Goal: Information Seeking & Learning: Learn about a topic

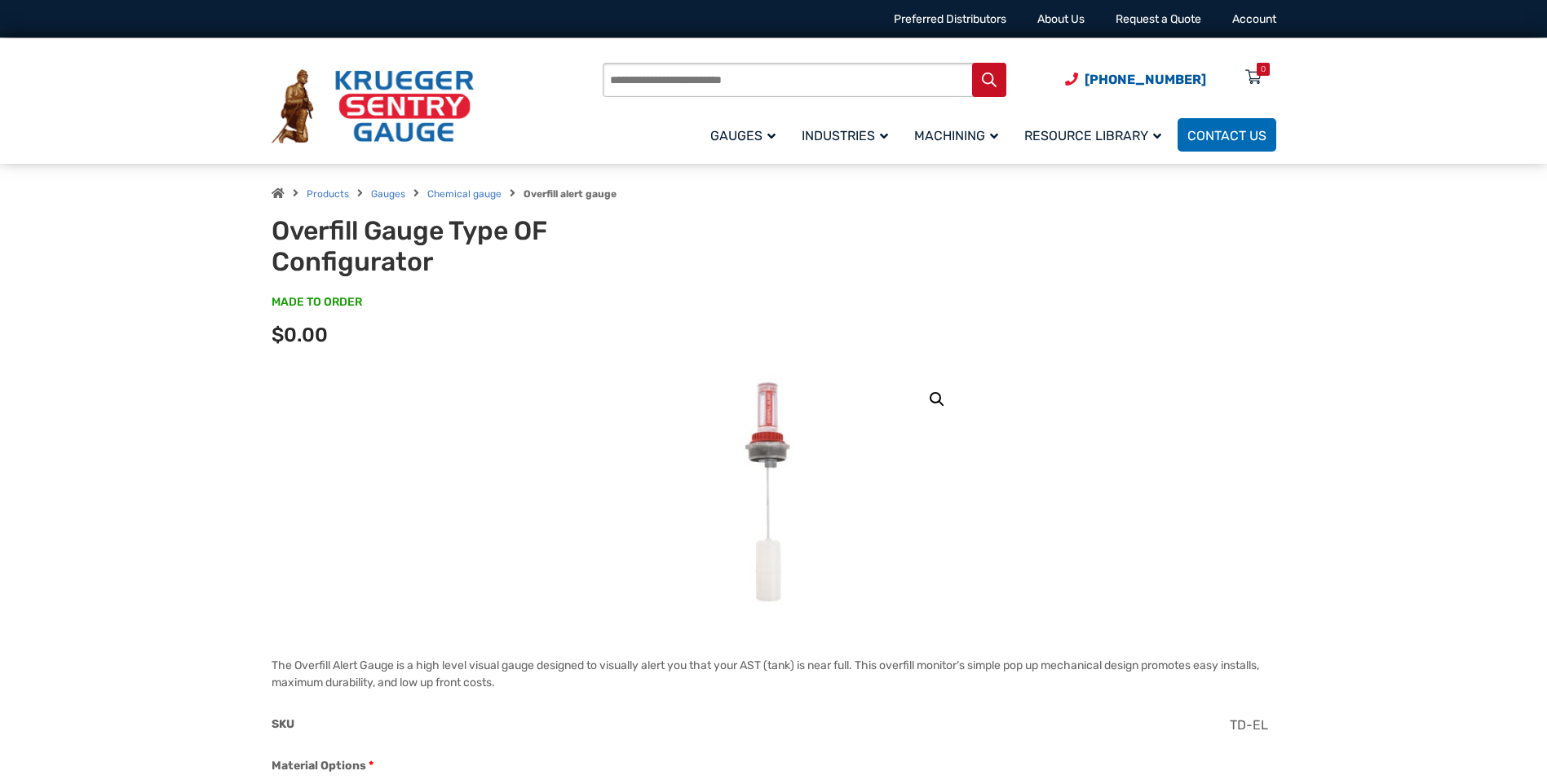
click at [771, 434] on img at bounding box center [773, 493] width 115 height 244
click at [926, 404] on link "🔍" at bounding box center [936, 399] width 29 height 29
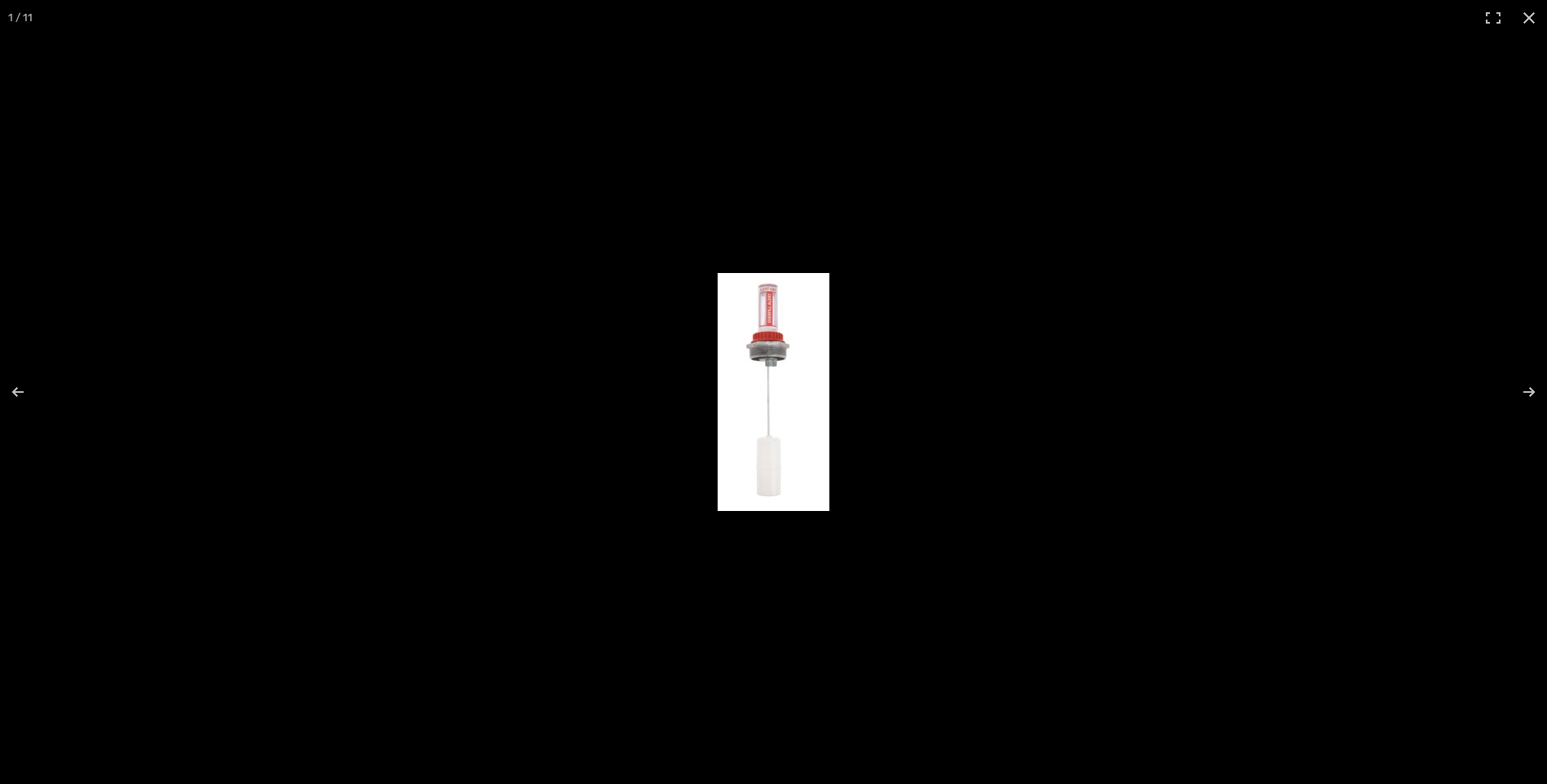
click at [787, 400] on img at bounding box center [773, 392] width 111 height 238
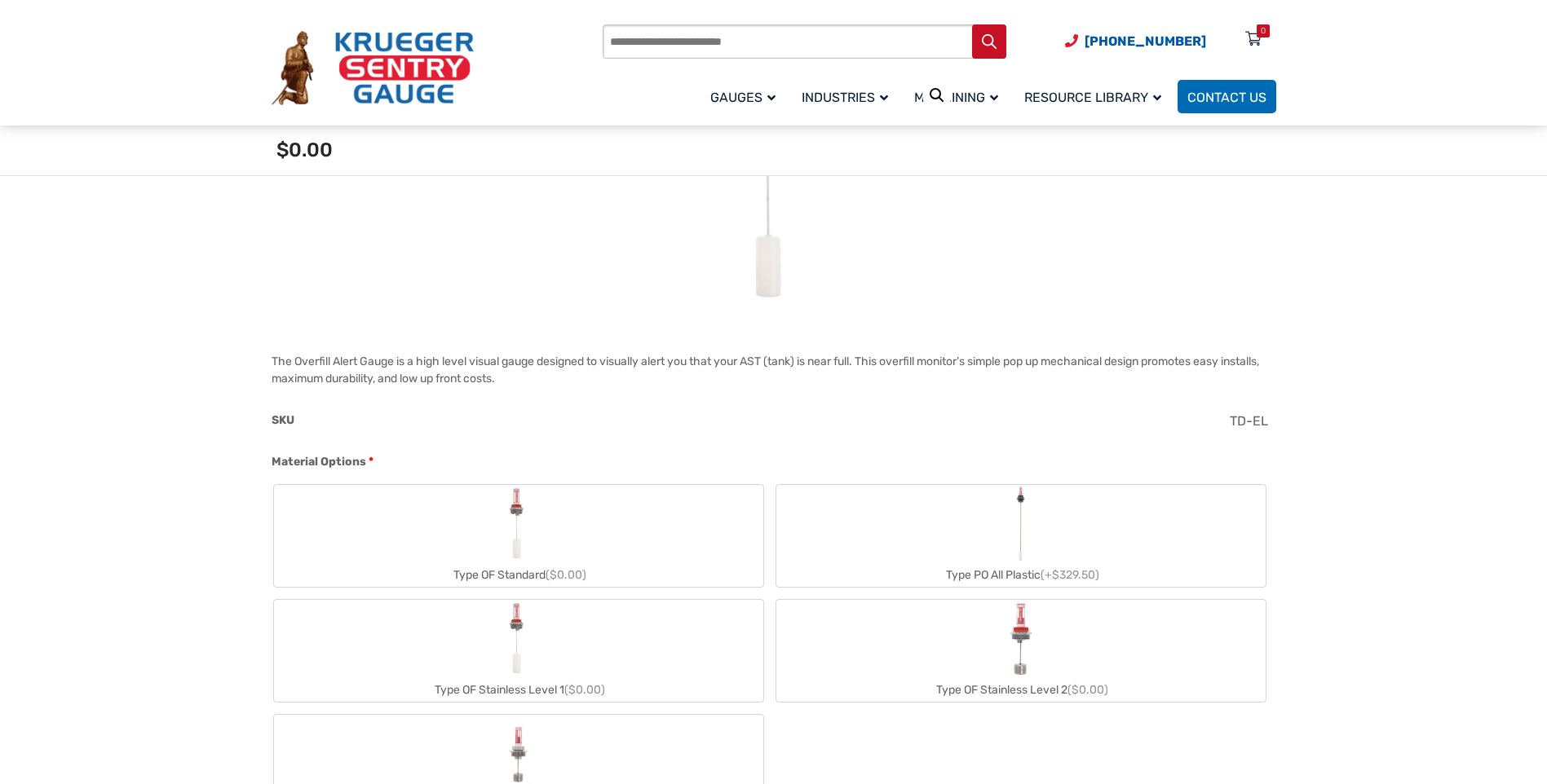
scroll to position [407, 0]
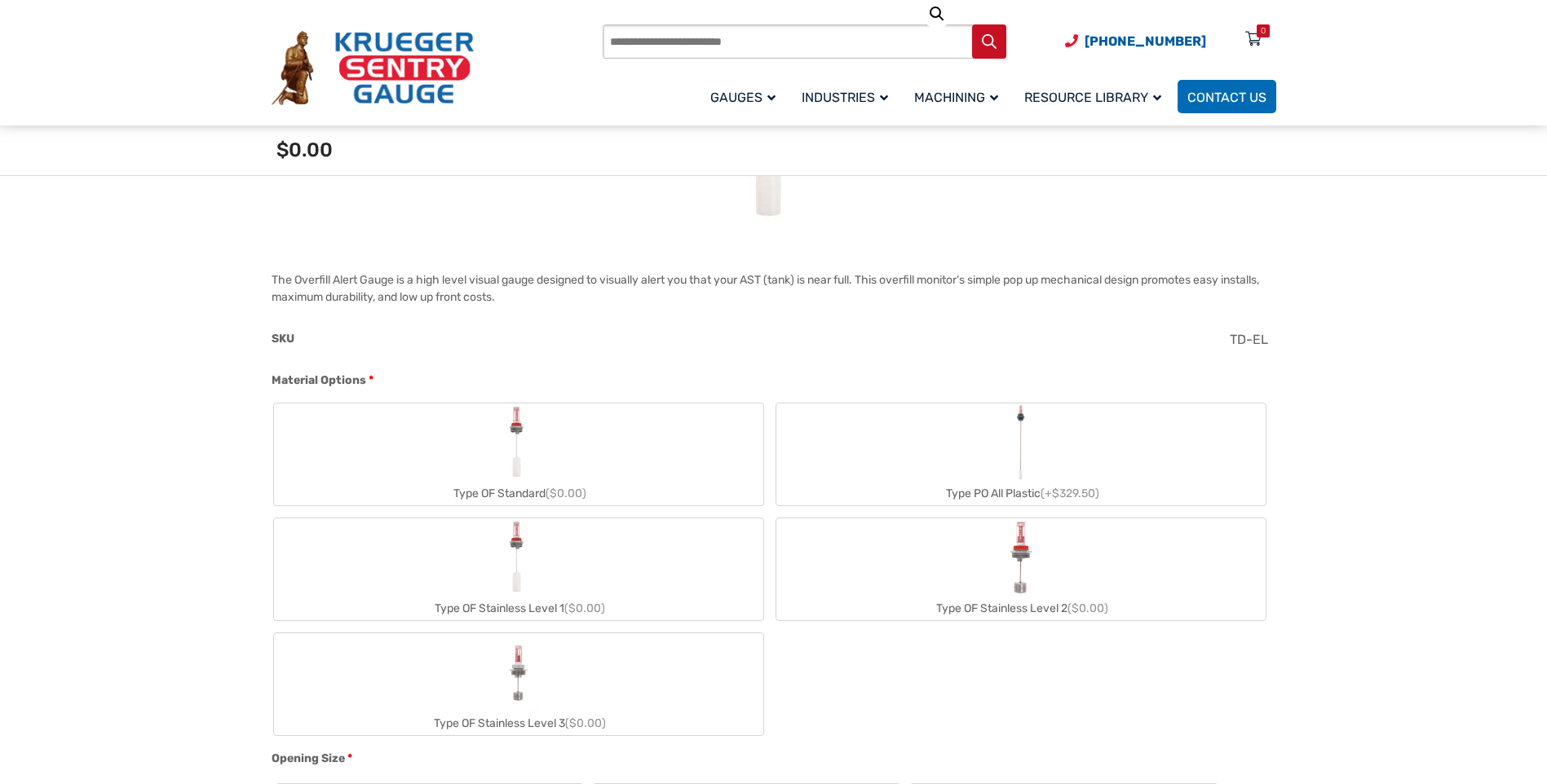
click at [965, 456] on label "Type PO All Plastic (+$329.50)" at bounding box center [1021, 455] width 489 height 102
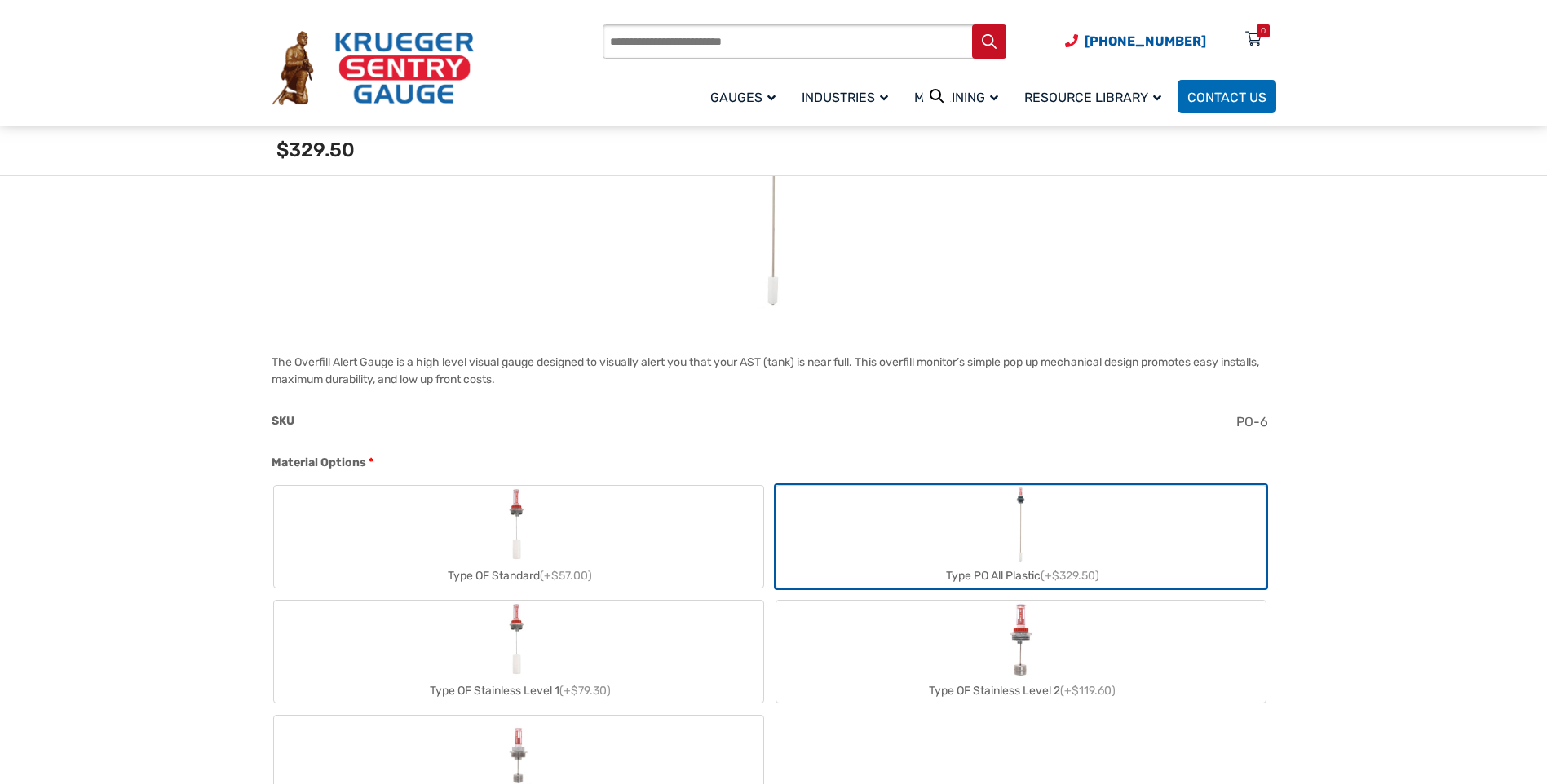
scroll to position [489, 0]
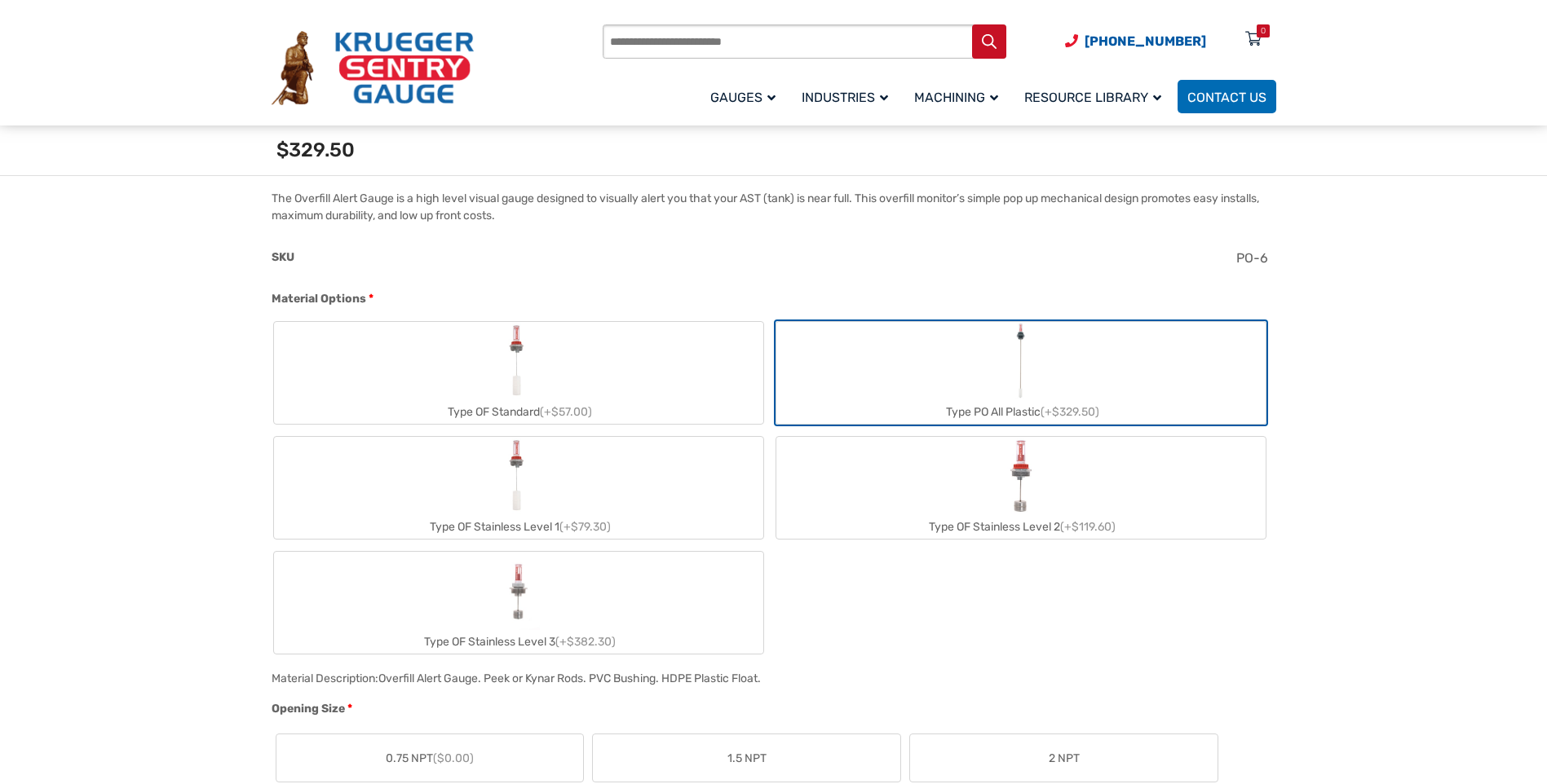
click at [678, 502] on label "Type OF Stainless Level 1 (+$79.30)" at bounding box center [519, 488] width 489 height 102
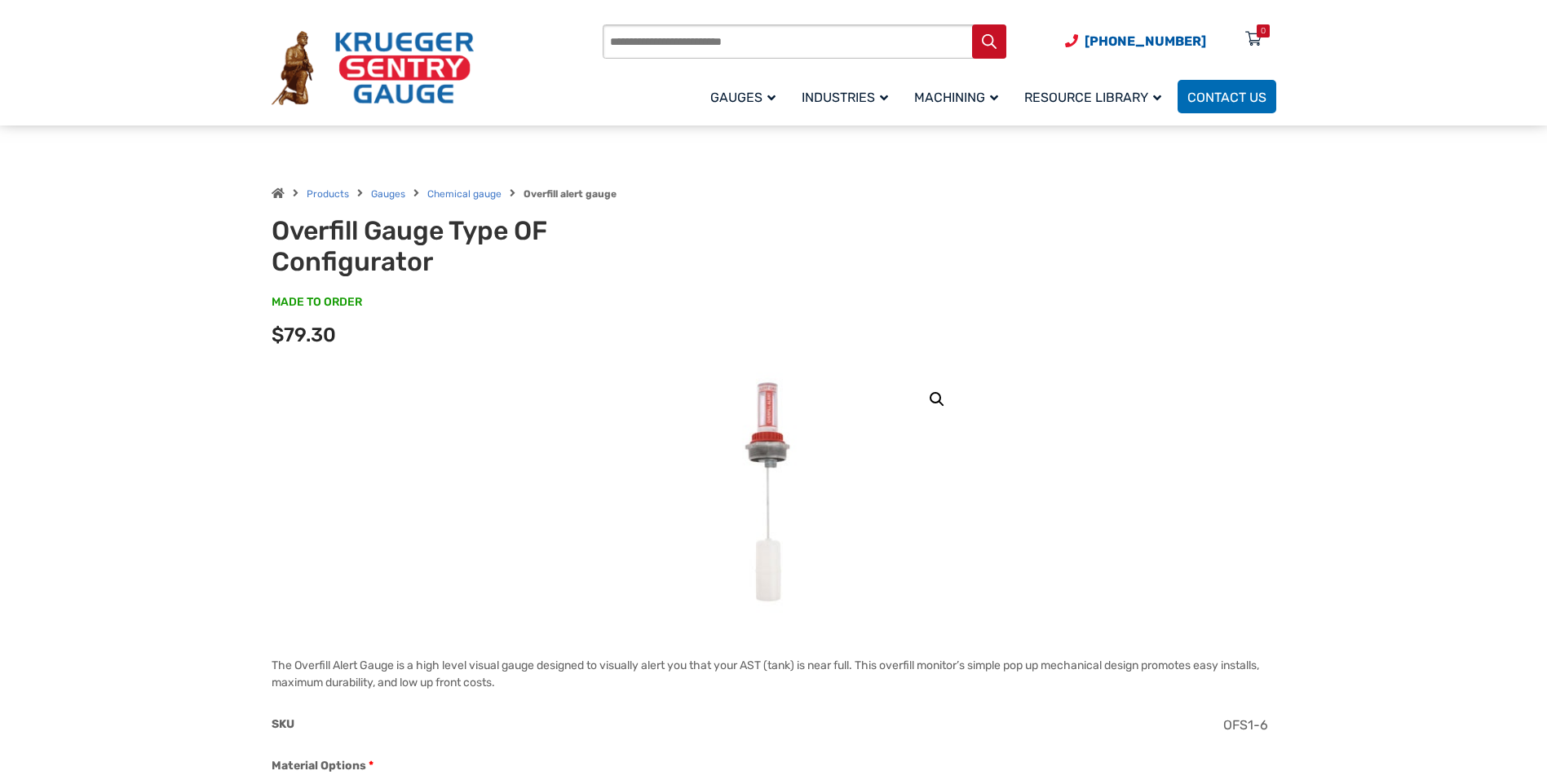
scroll to position [407, 0]
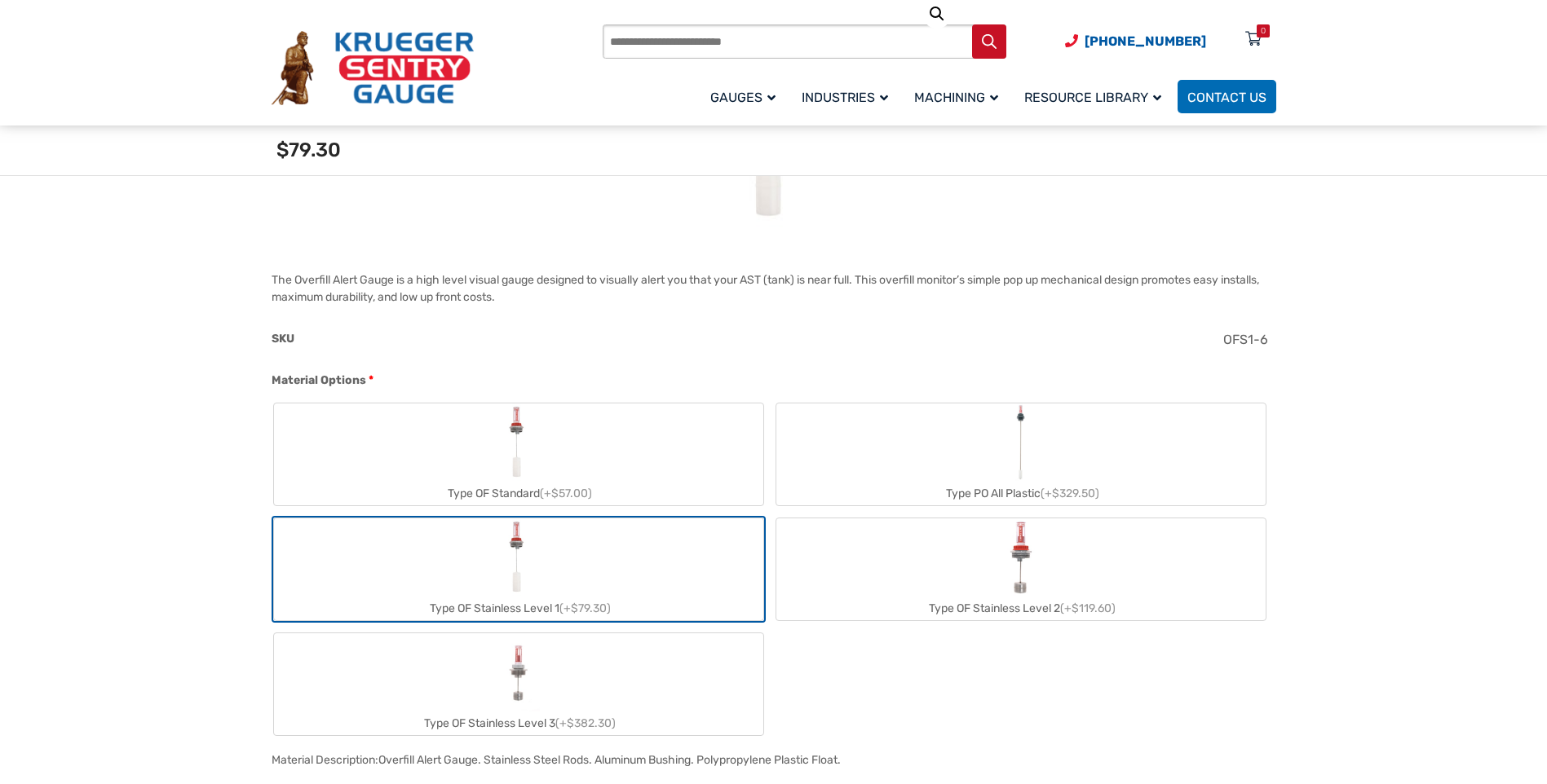
click at [997, 602] on div "Type OF Stainless Level 2 (+$119.60)" at bounding box center [1021, 608] width 489 height 24
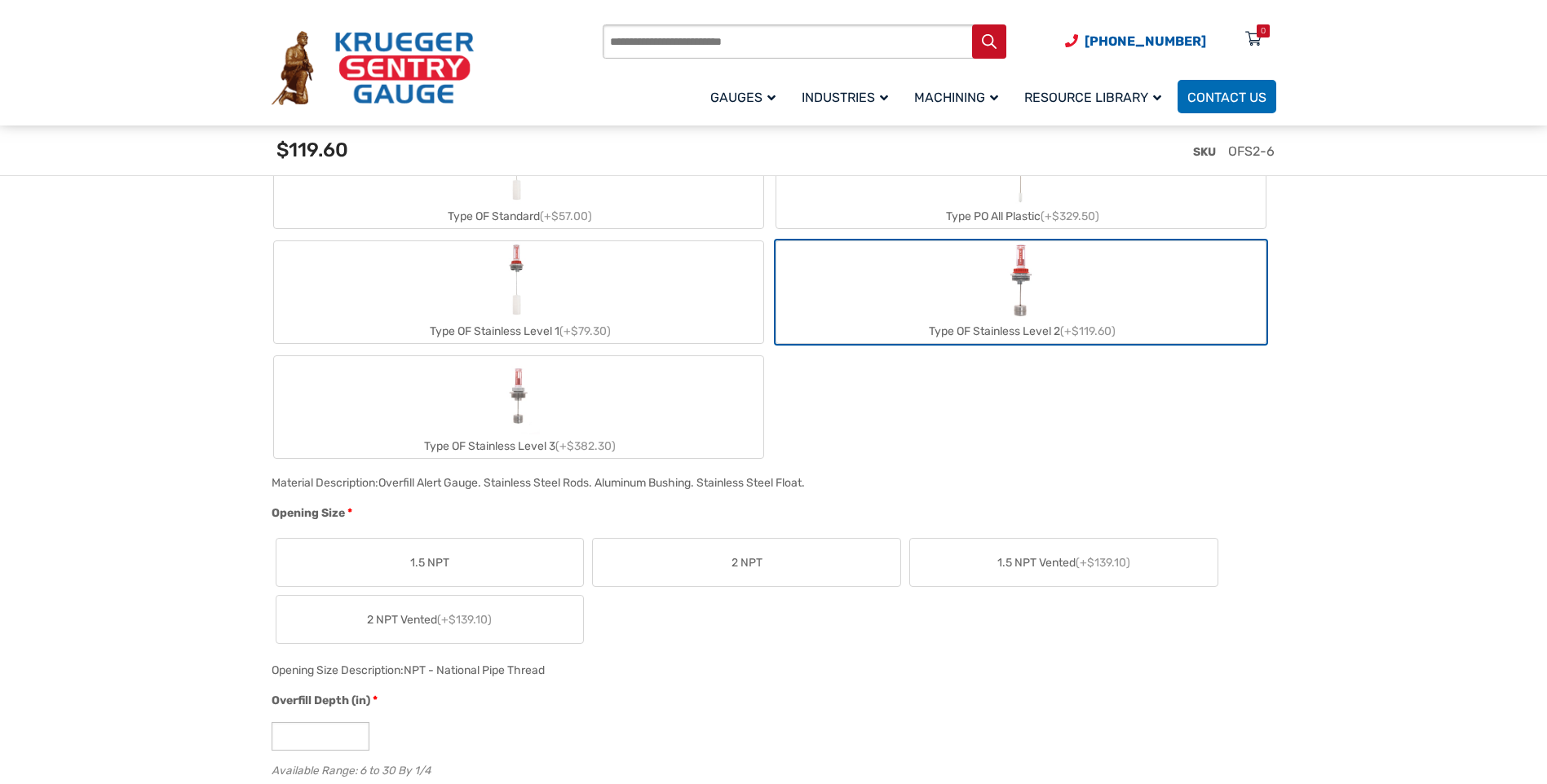
scroll to position [733, 0]
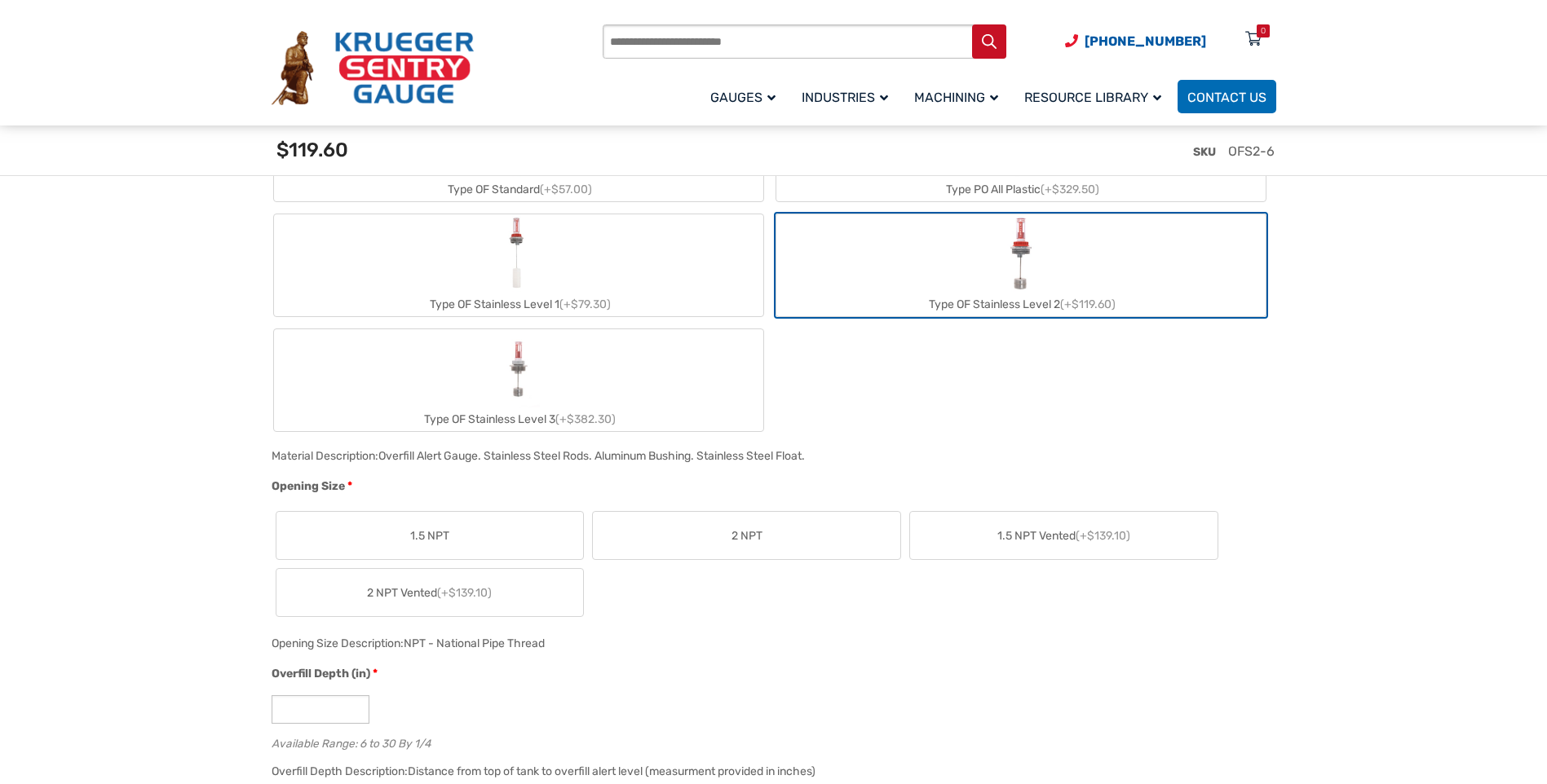
click at [572, 364] on label "Type OF Stainless Level 3 (+$382.30)" at bounding box center [519, 380] width 489 height 102
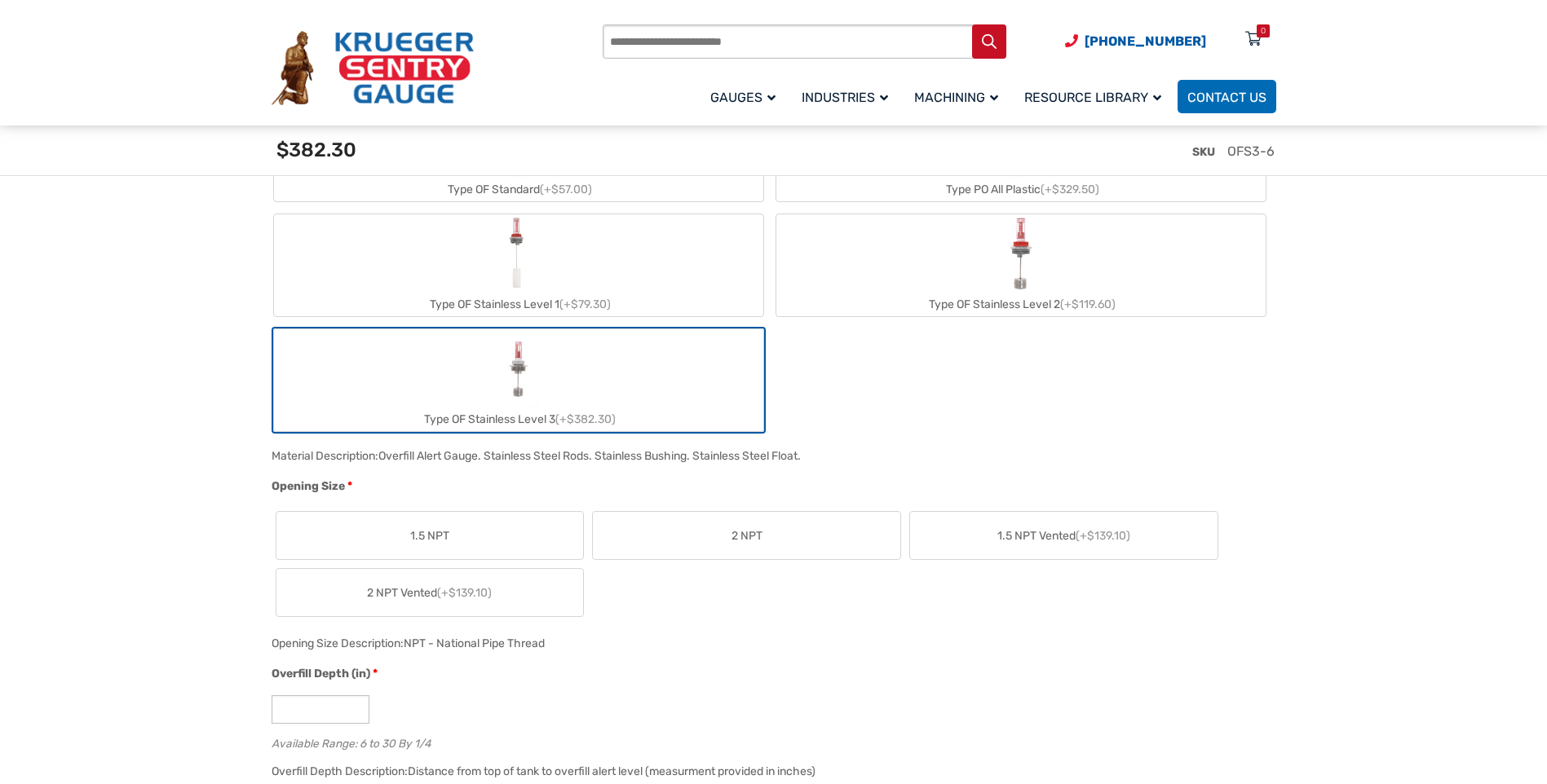
click at [590, 317] on div "Type OF Stainless Level 1 (+$79.30)" at bounding box center [519, 265] width 494 height 107
click at [598, 285] on label "Type OF Stainless Level 1 (+$79.30)" at bounding box center [519, 265] width 489 height 102
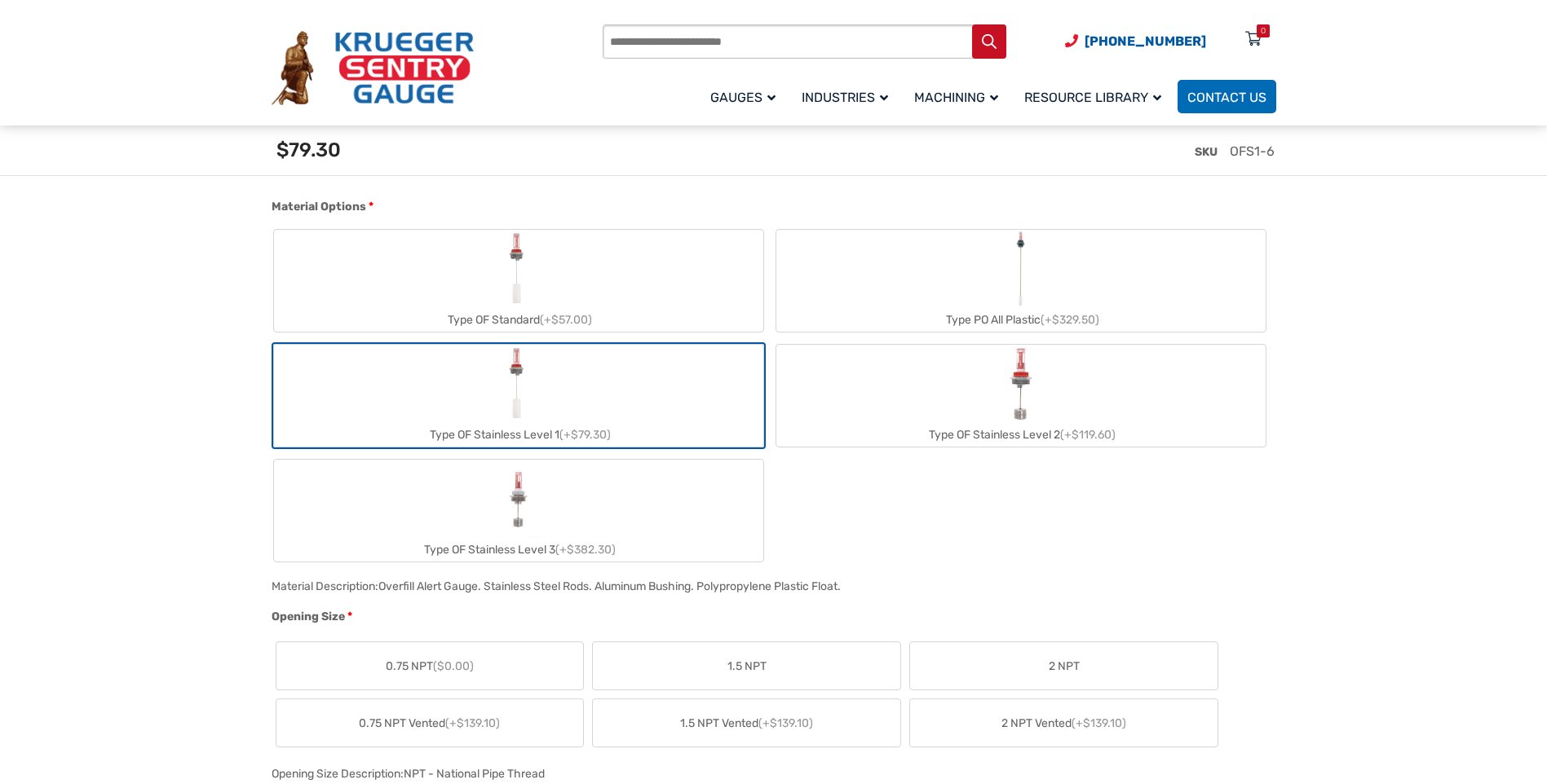
scroll to position [570, 0]
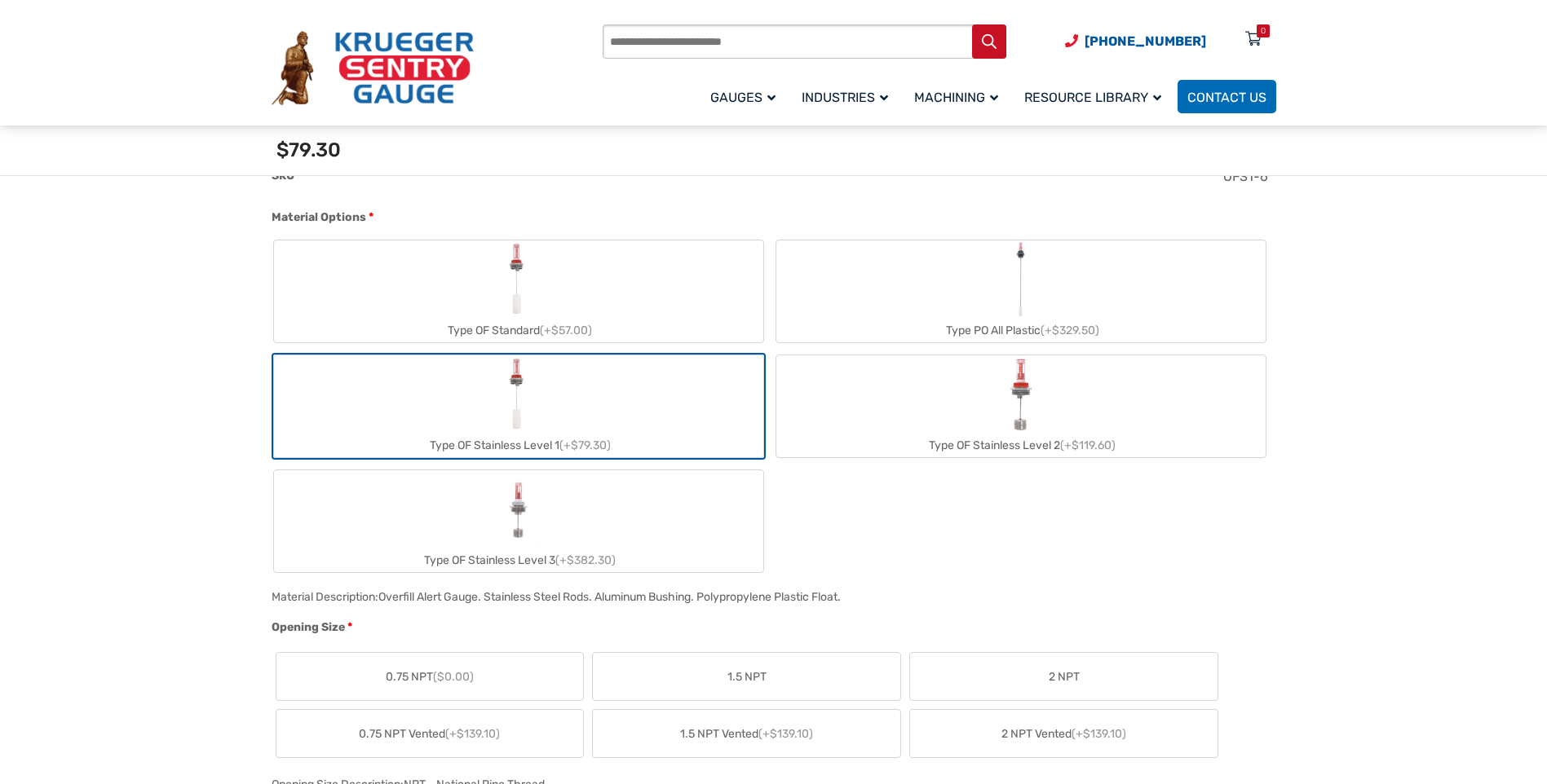
click at [627, 279] on label "Type OF Standard (+$57.00)" at bounding box center [519, 291] width 489 height 102
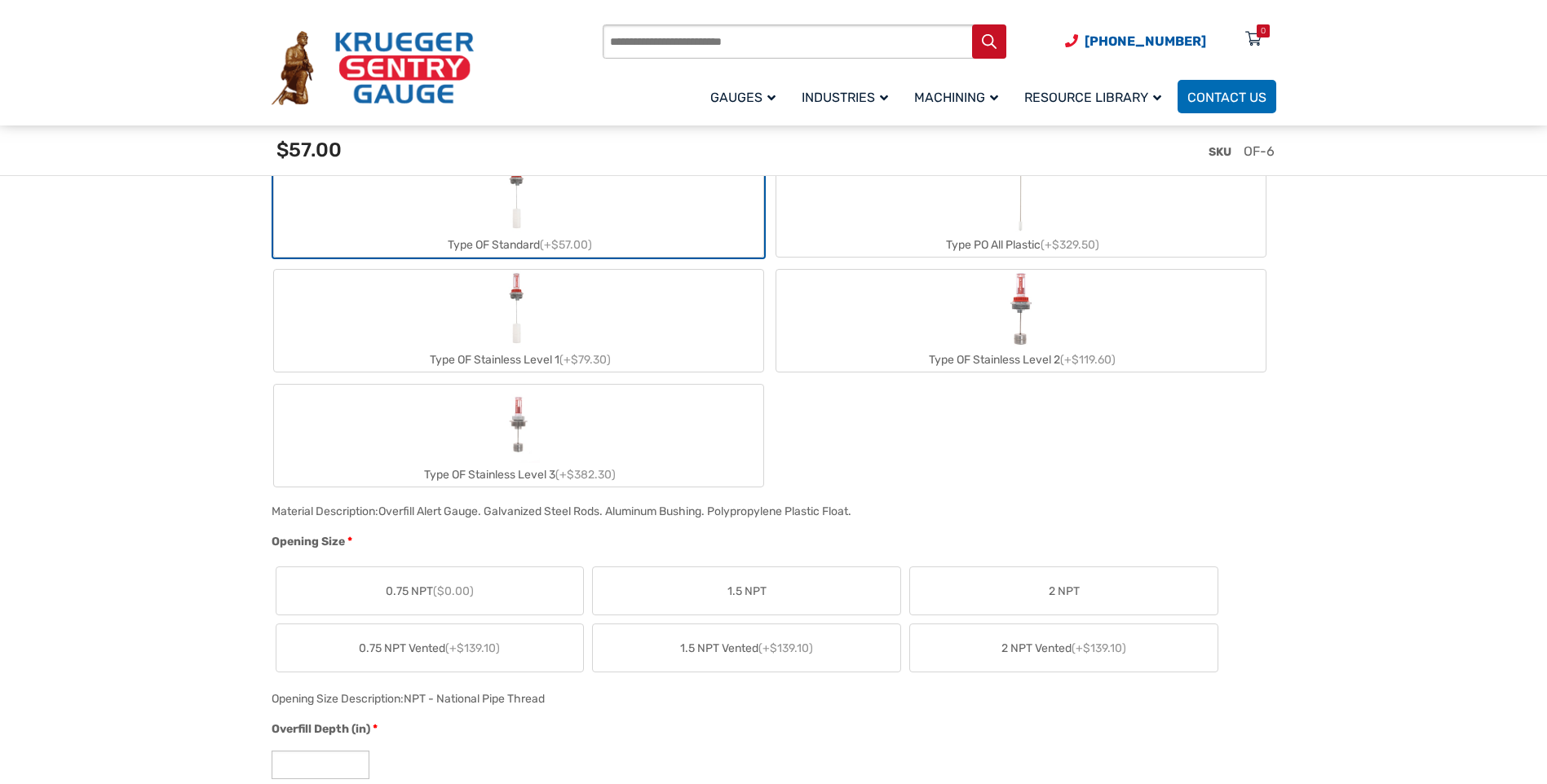
scroll to position [652, 0]
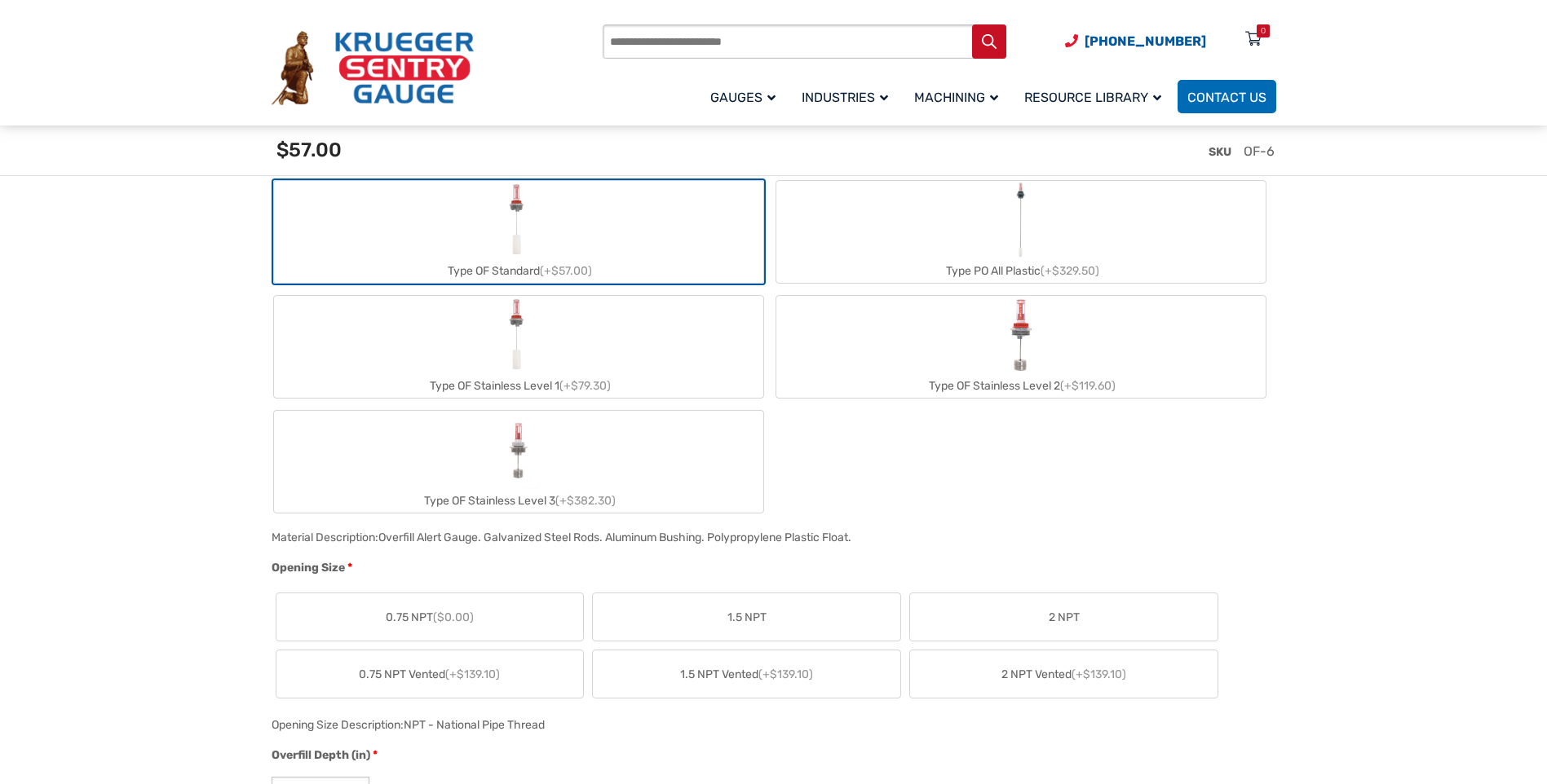
click at [897, 217] on label "Type PO All Plastic (+$329.50)" at bounding box center [1021, 232] width 489 height 102
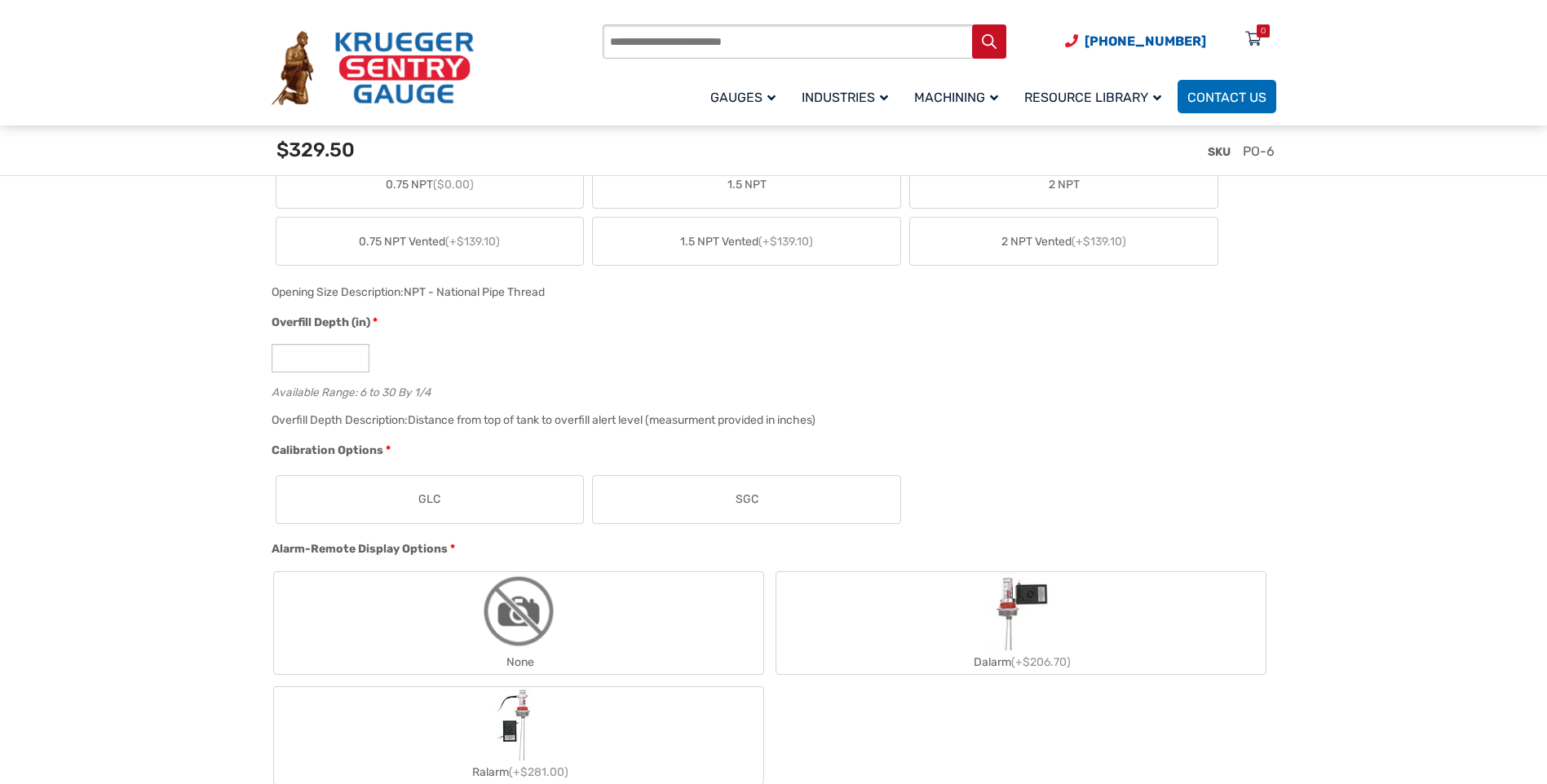
scroll to position [1141, 0]
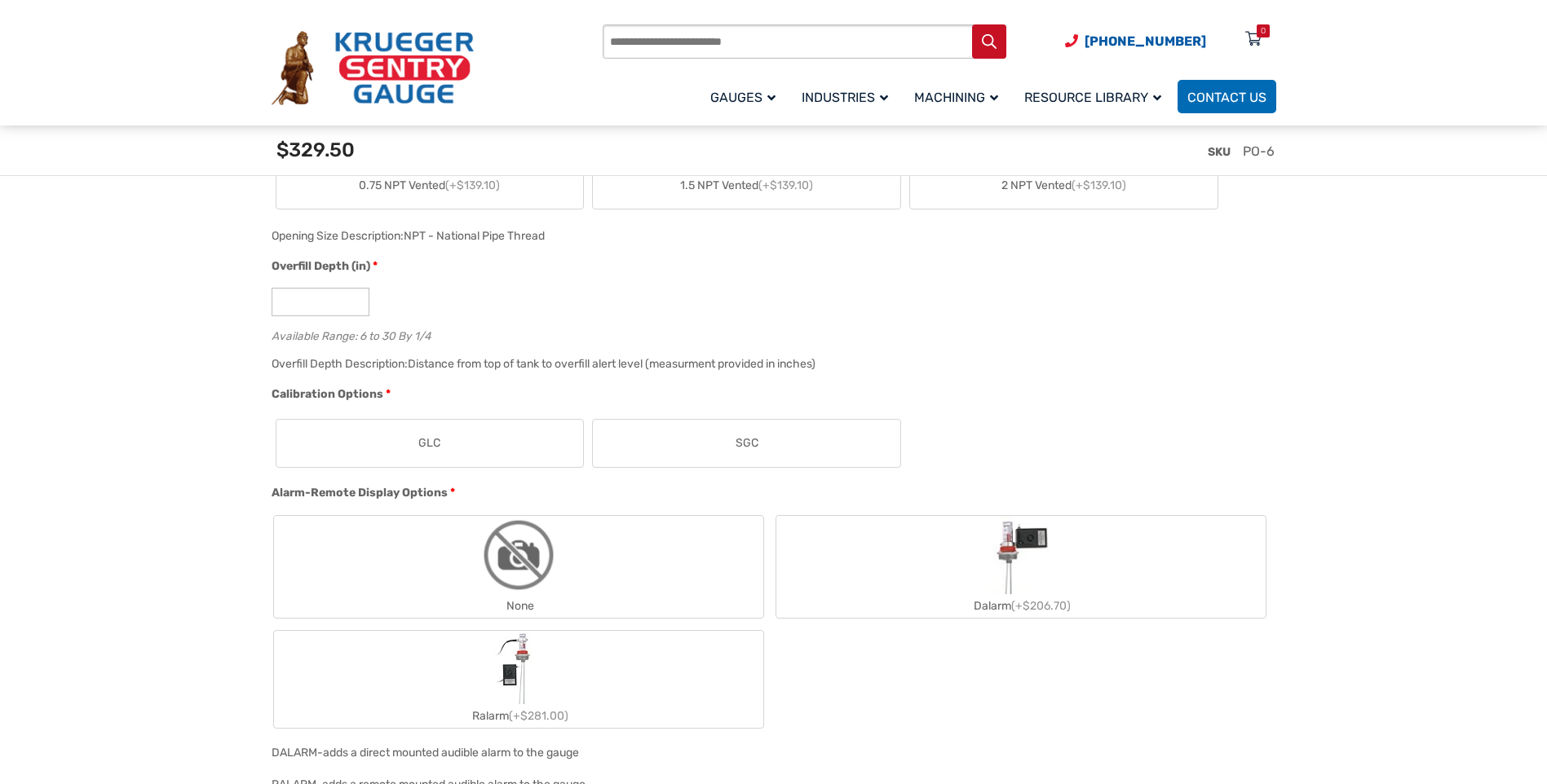
click at [361, 268] on span "Overfill Depth (in)" at bounding box center [321, 266] width 99 height 14
click at [361, 287] on input "*" at bounding box center [321, 301] width 98 height 29
click at [493, 285] on div "Overfill Depth (in) * * Available Range: 6 to 30 By 1/4" at bounding box center [770, 305] width 1004 height 95
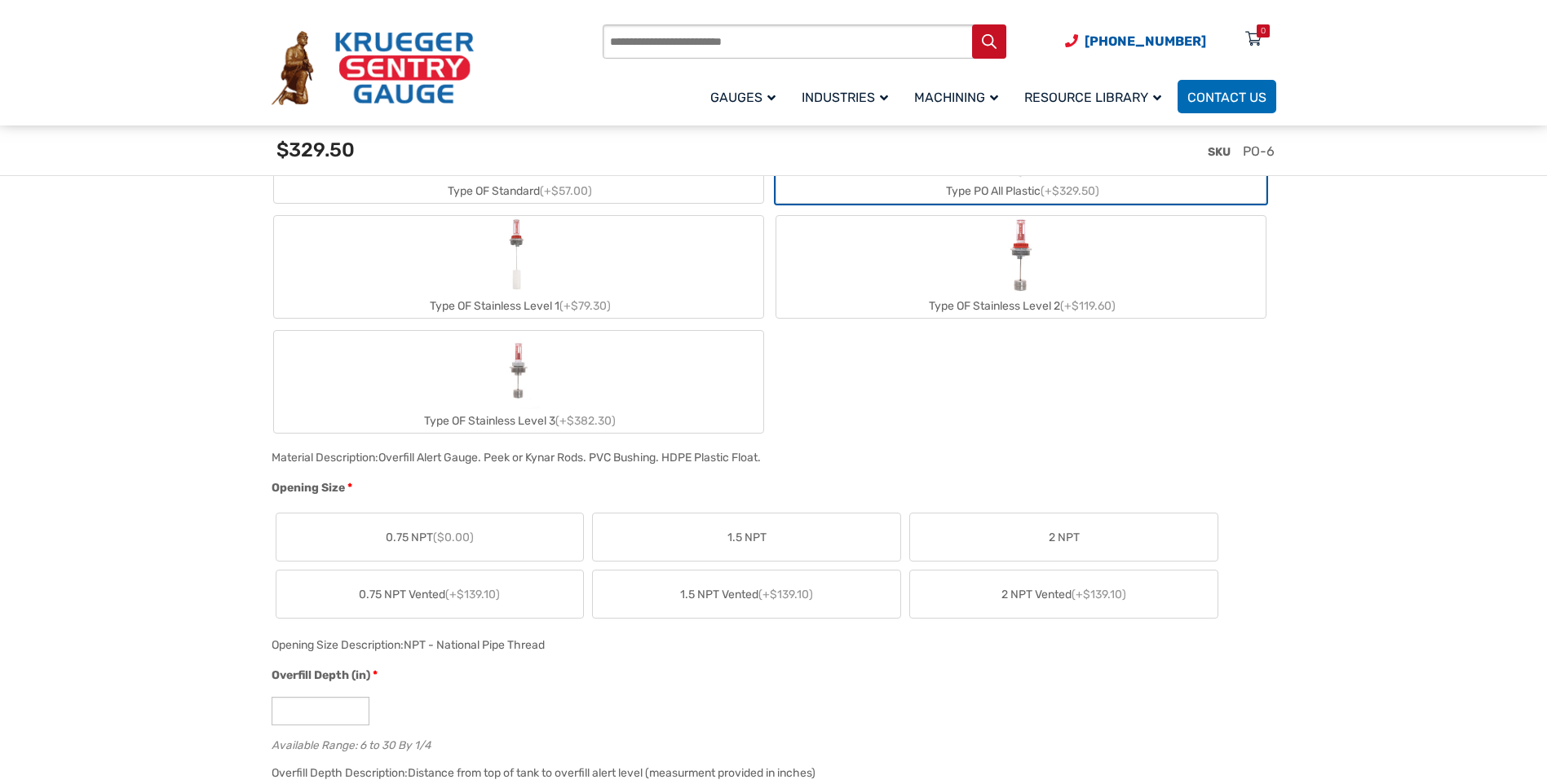
scroll to position [733, 0]
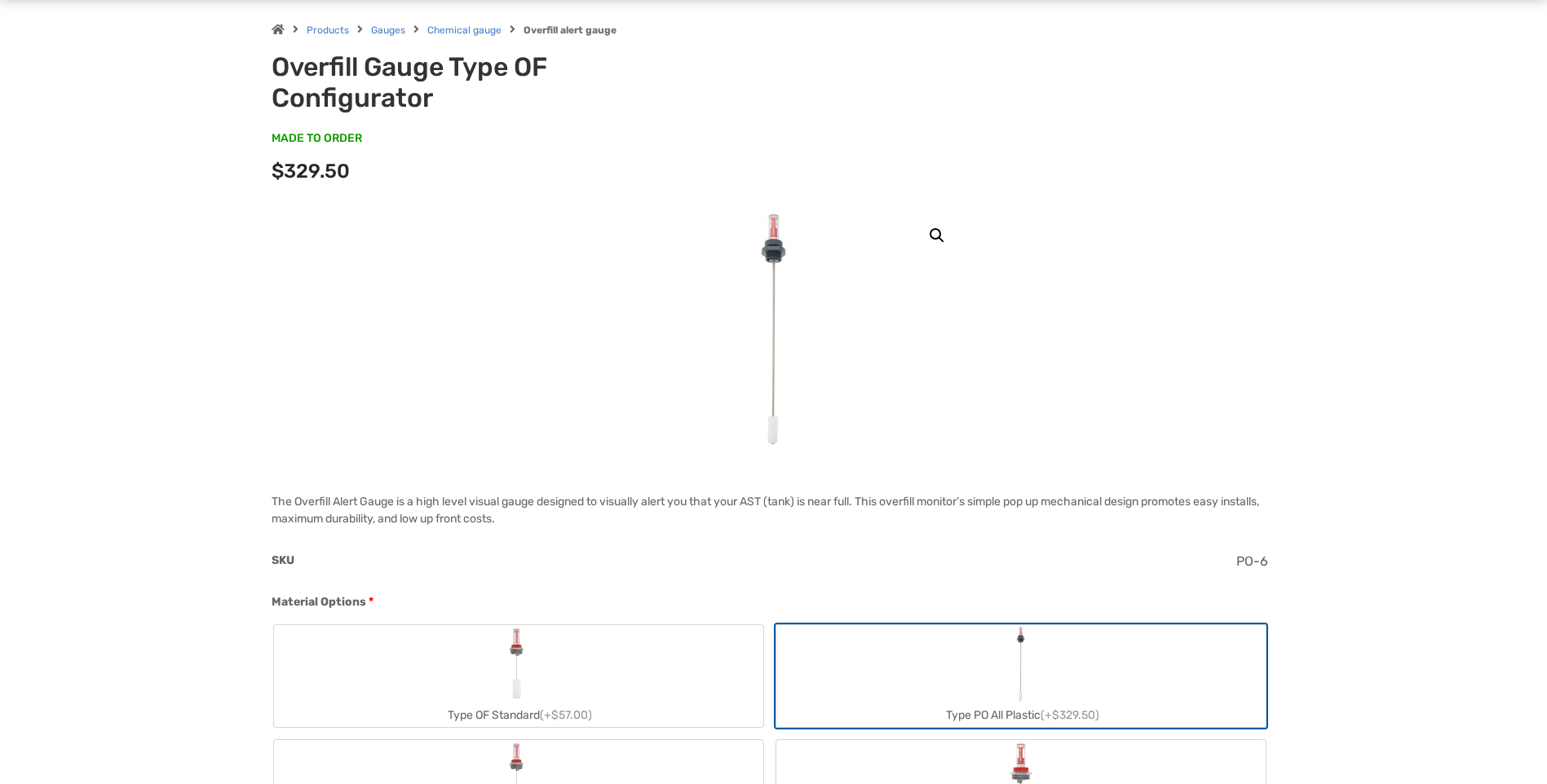
scroll to position [0, 0]
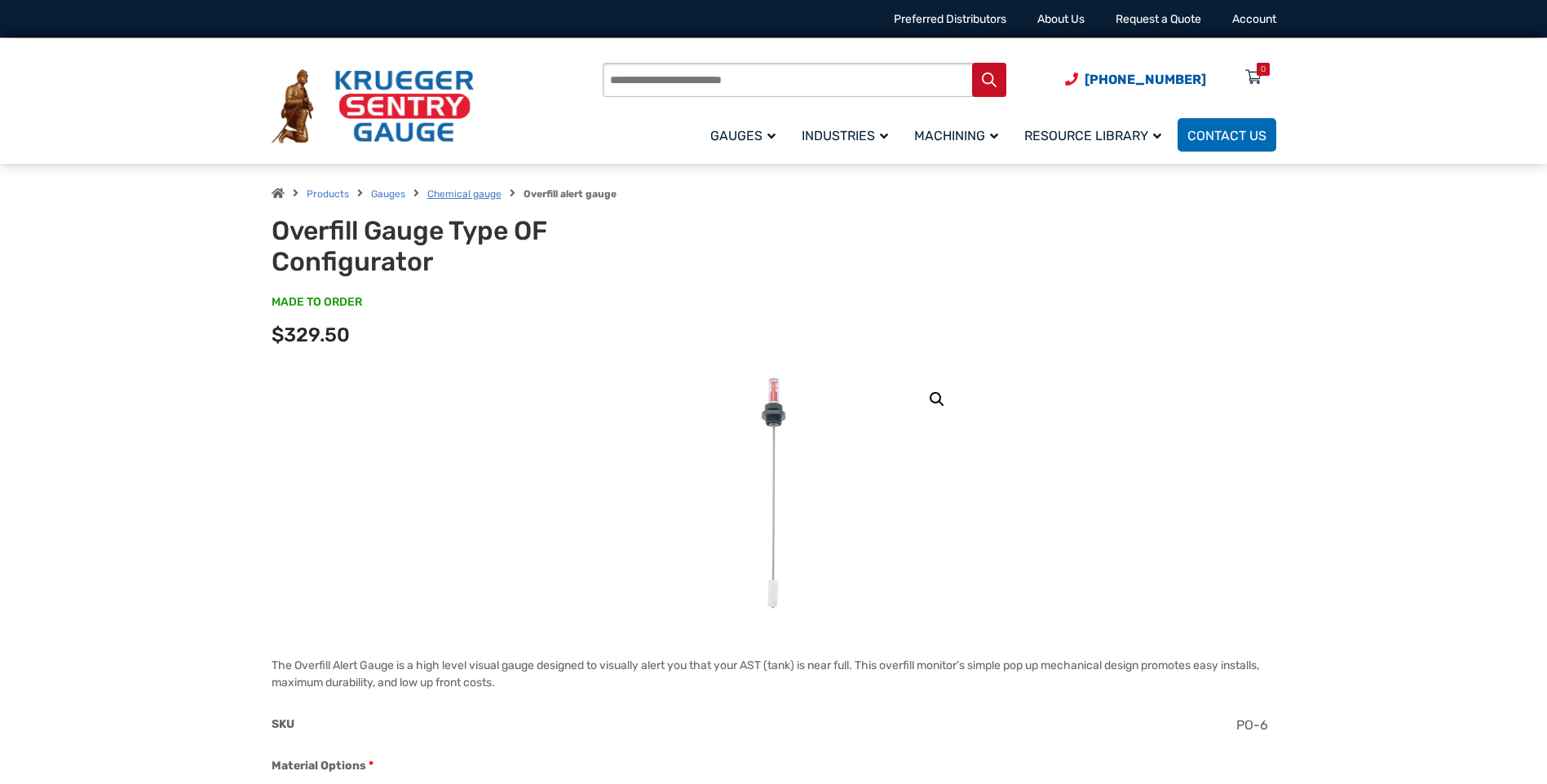
click at [455, 193] on link "Chemical gauge" at bounding box center [465, 194] width 75 height 11
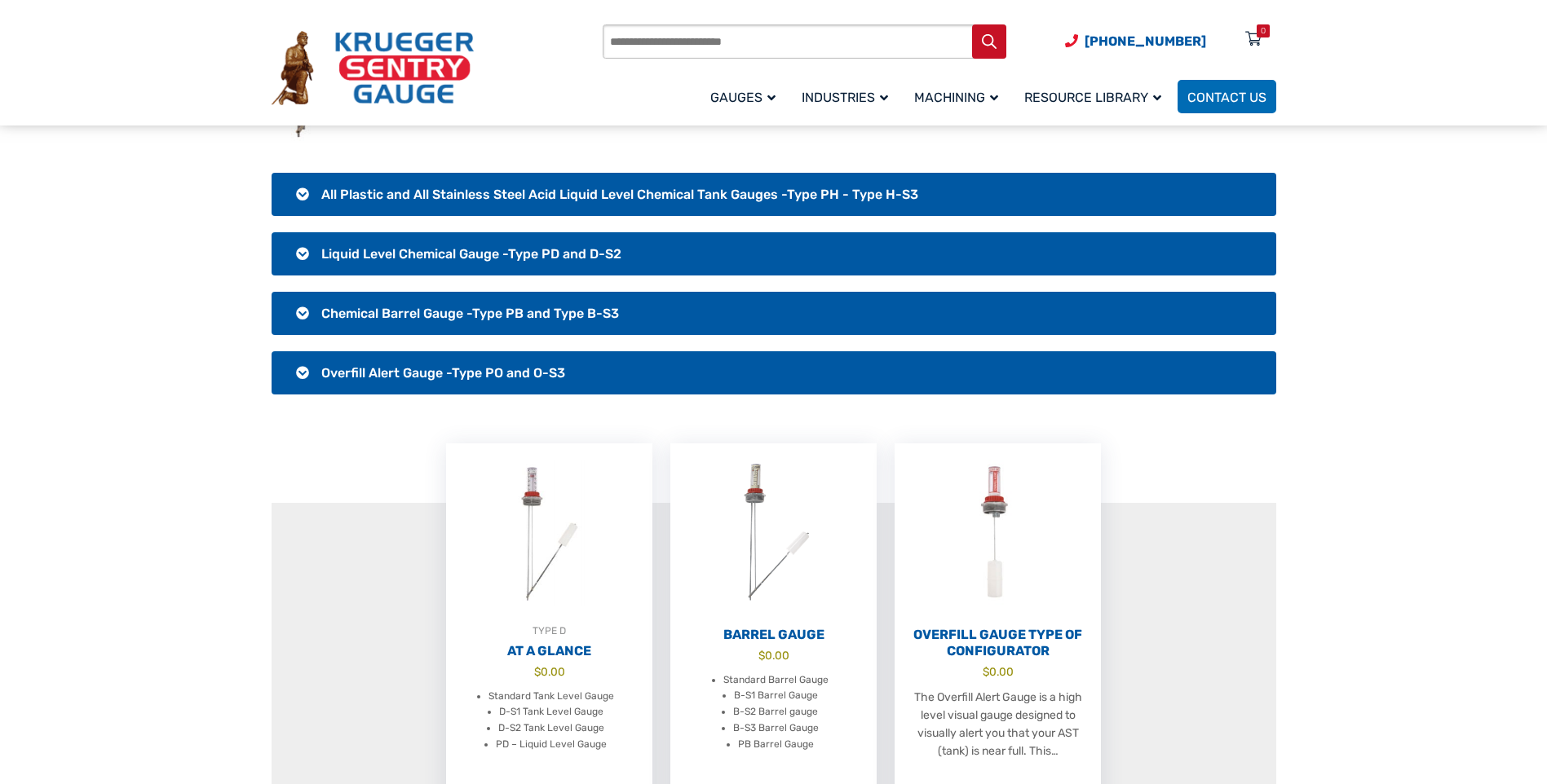
scroll to position [244, 0]
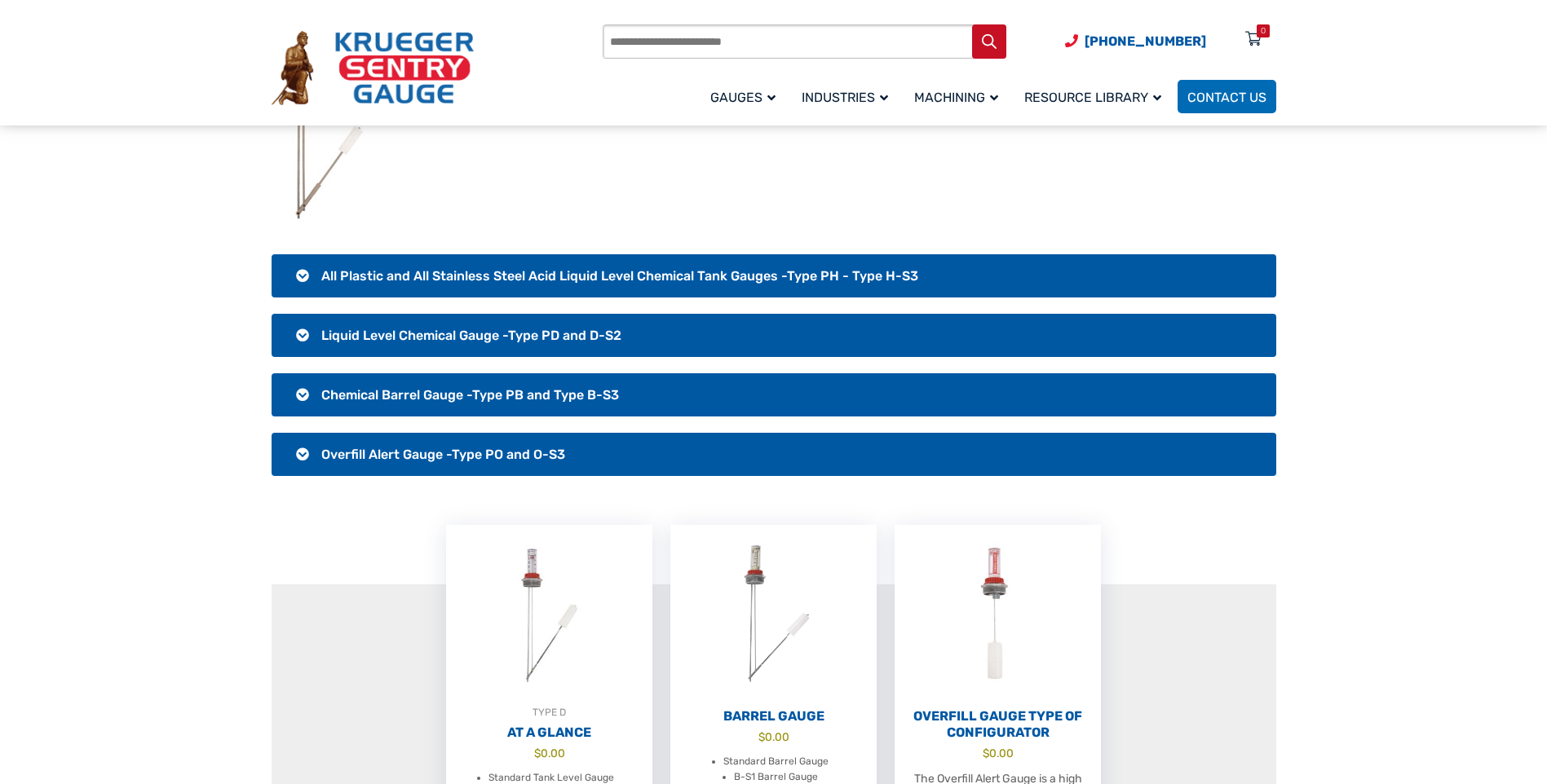
click at [302, 340] on h3 "Liquid Level Chemical Gauge -Type PD and D-S2" at bounding box center [774, 335] width 1004 height 43
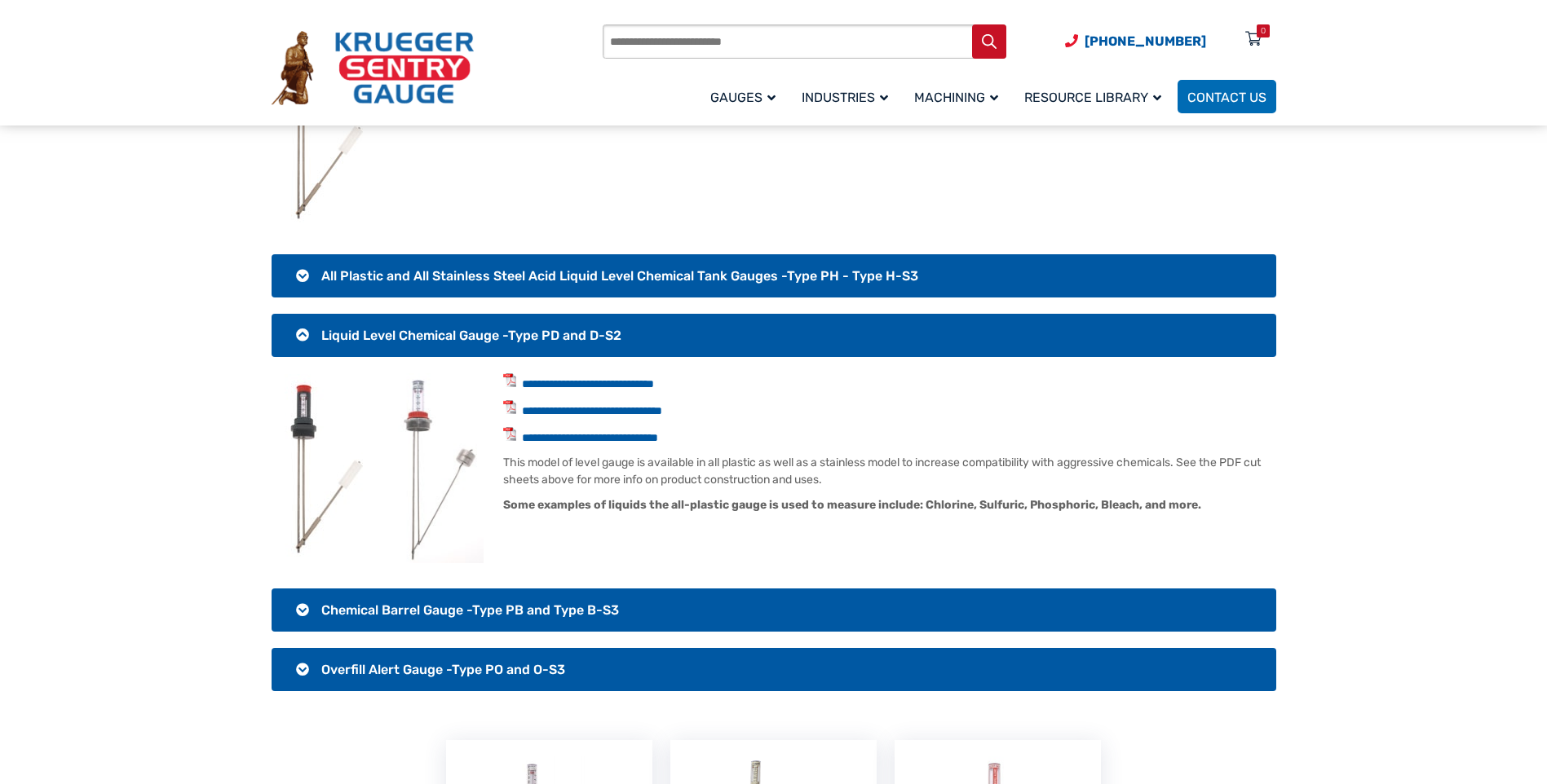
click at [302, 267] on h3 "All Plastic and All Stainless Steel Acid Liquid Level Chemical Tank Gauges -Typ…" at bounding box center [774, 275] width 1004 height 43
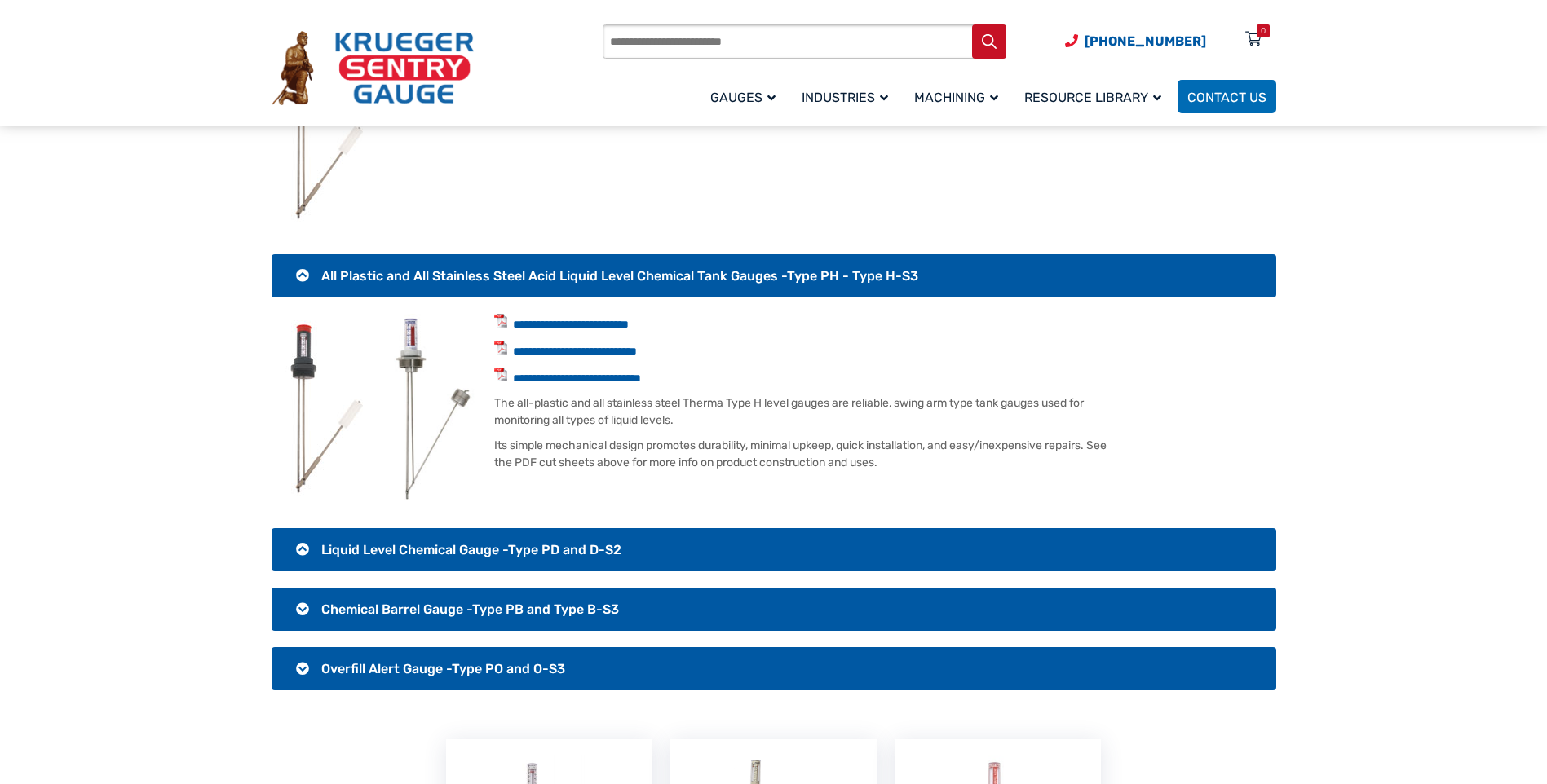
click at [302, 270] on h3 "All Plastic and All Stainless Steel Acid Liquid Level Chemical Tank Gauges -Typ…" at bounding box center [774, 275] width 1004 height 43
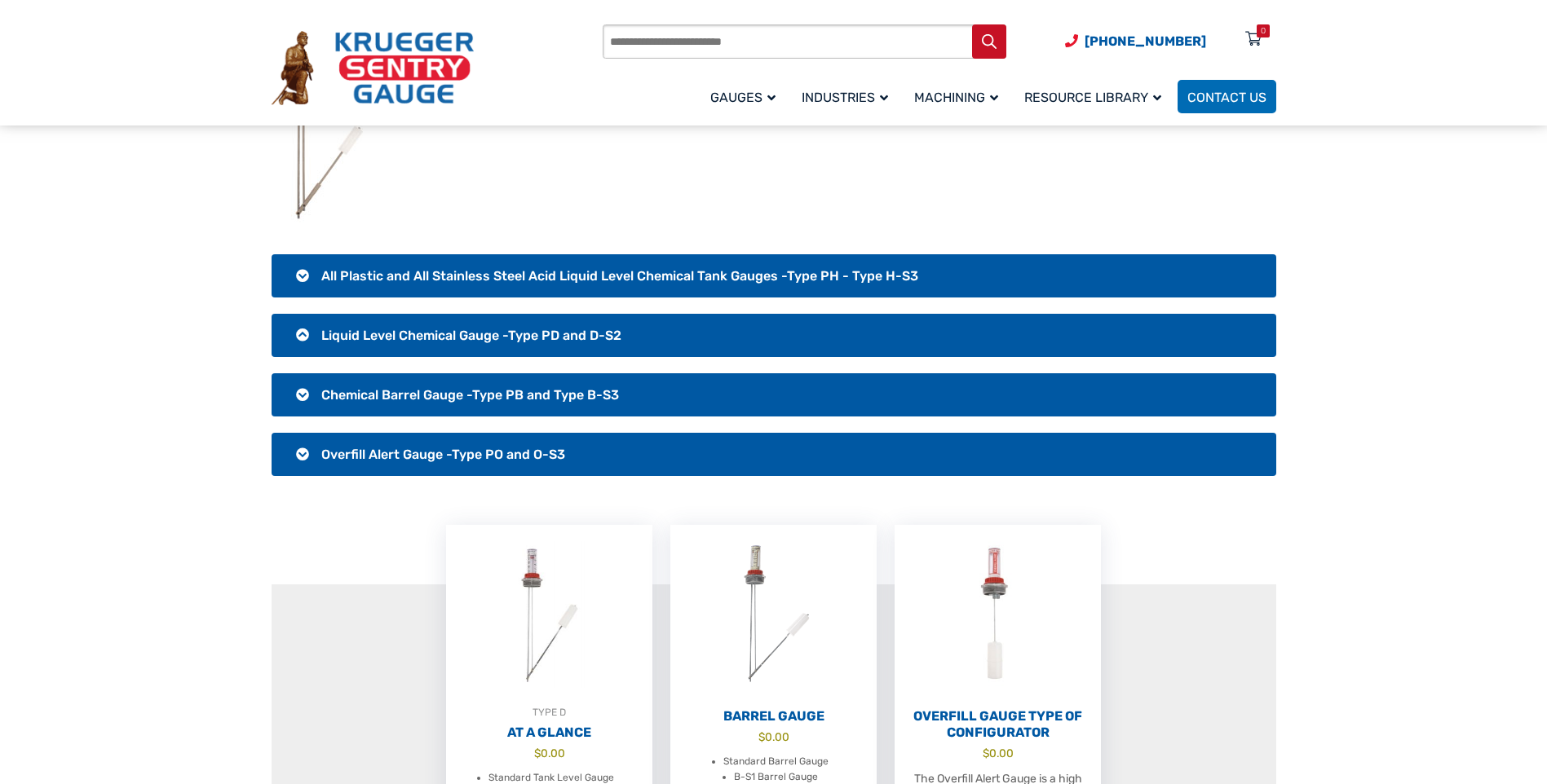
click at [304, 336] on h3 "Liquid Level Chemical Gauge -Type PD and D-S2" at bounding box center [774, 335] width 1004 height 43
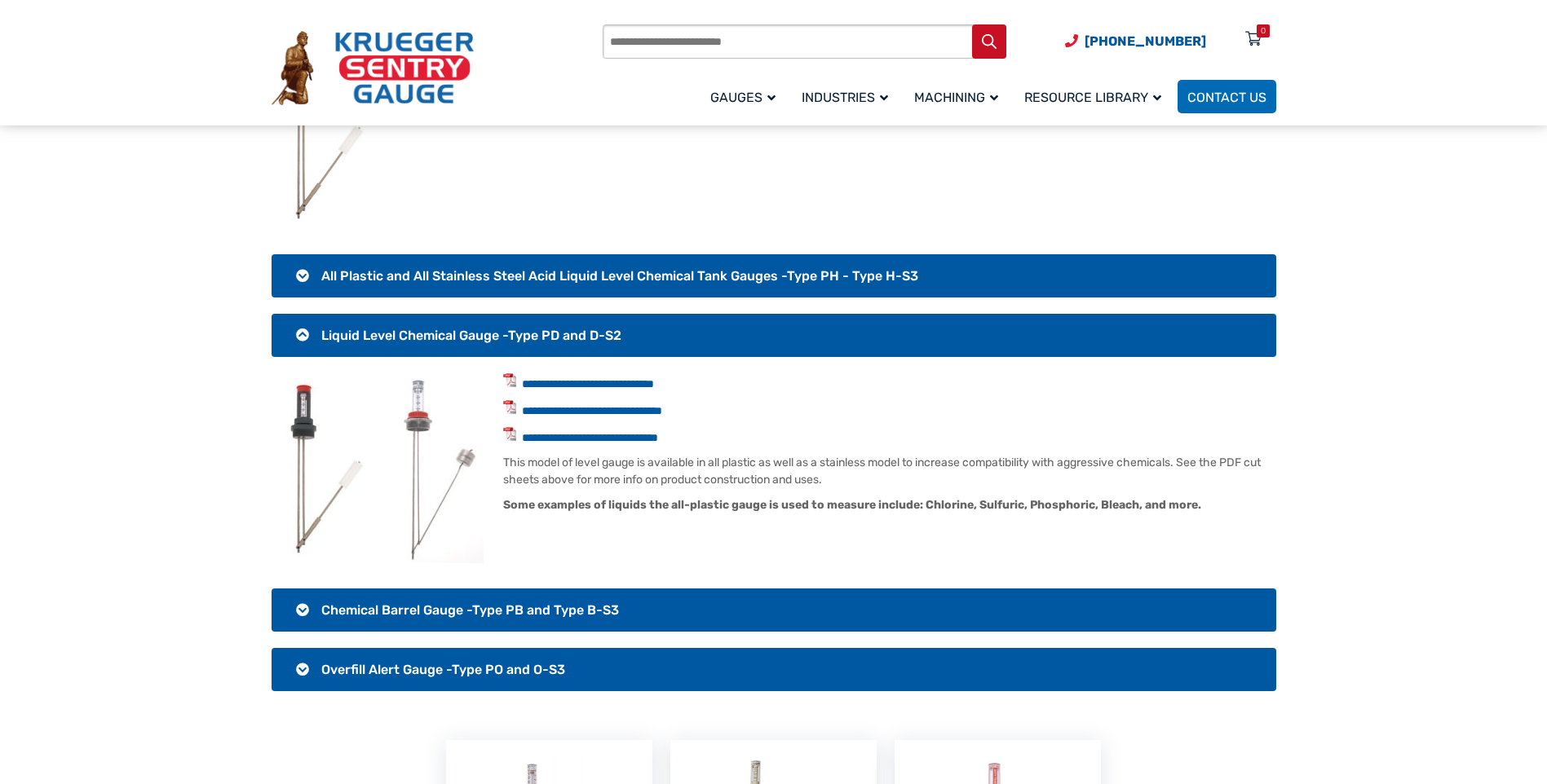
click at [445, 484] on img at bounding box center [433, 468] width 100 height 190
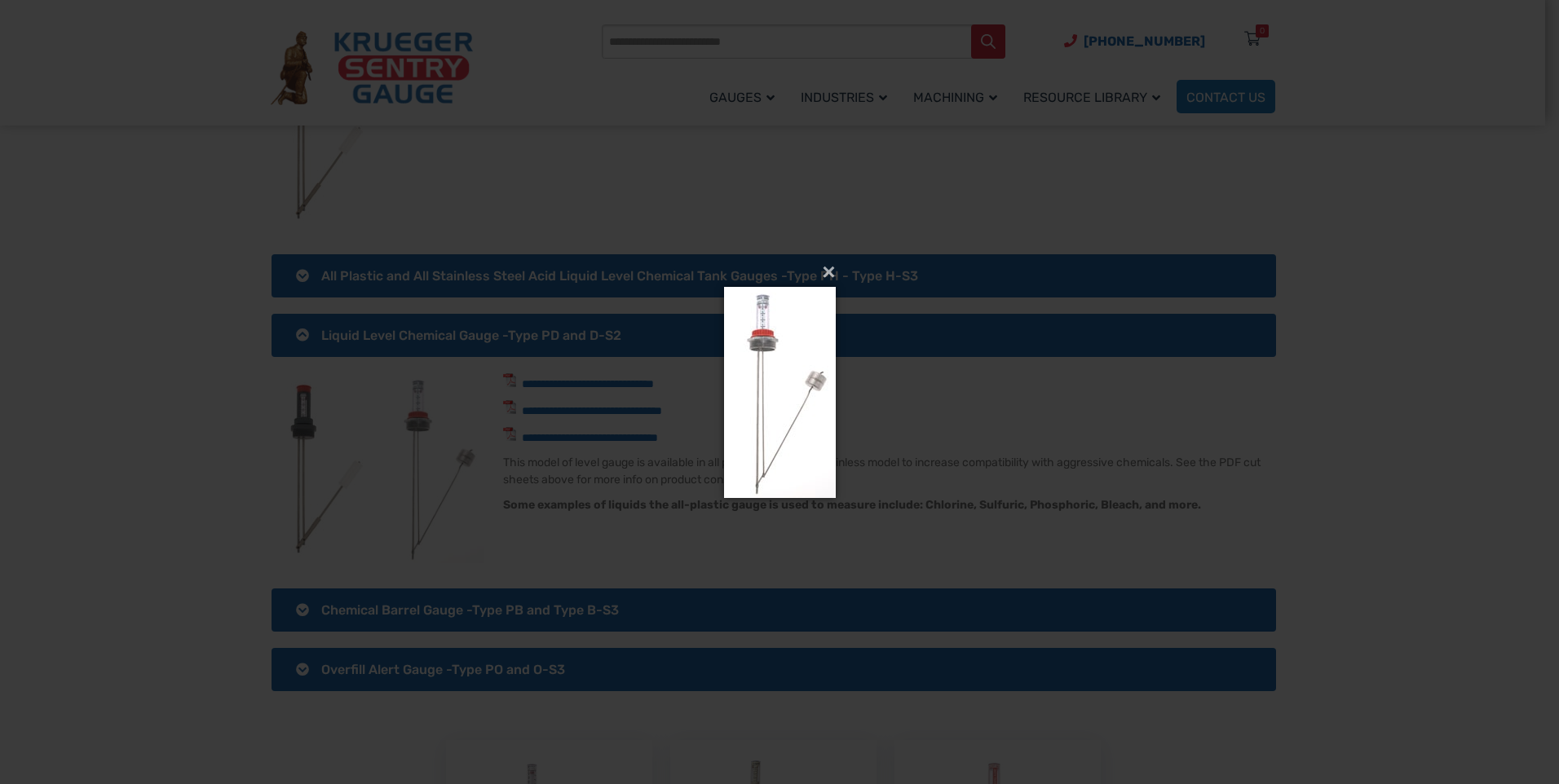
click at [792, 401] on img at bounding box center [779, 392] width 111 height 276
click at [828, 272] on button "×" at bounding box center [784, 272] width 111 height 36
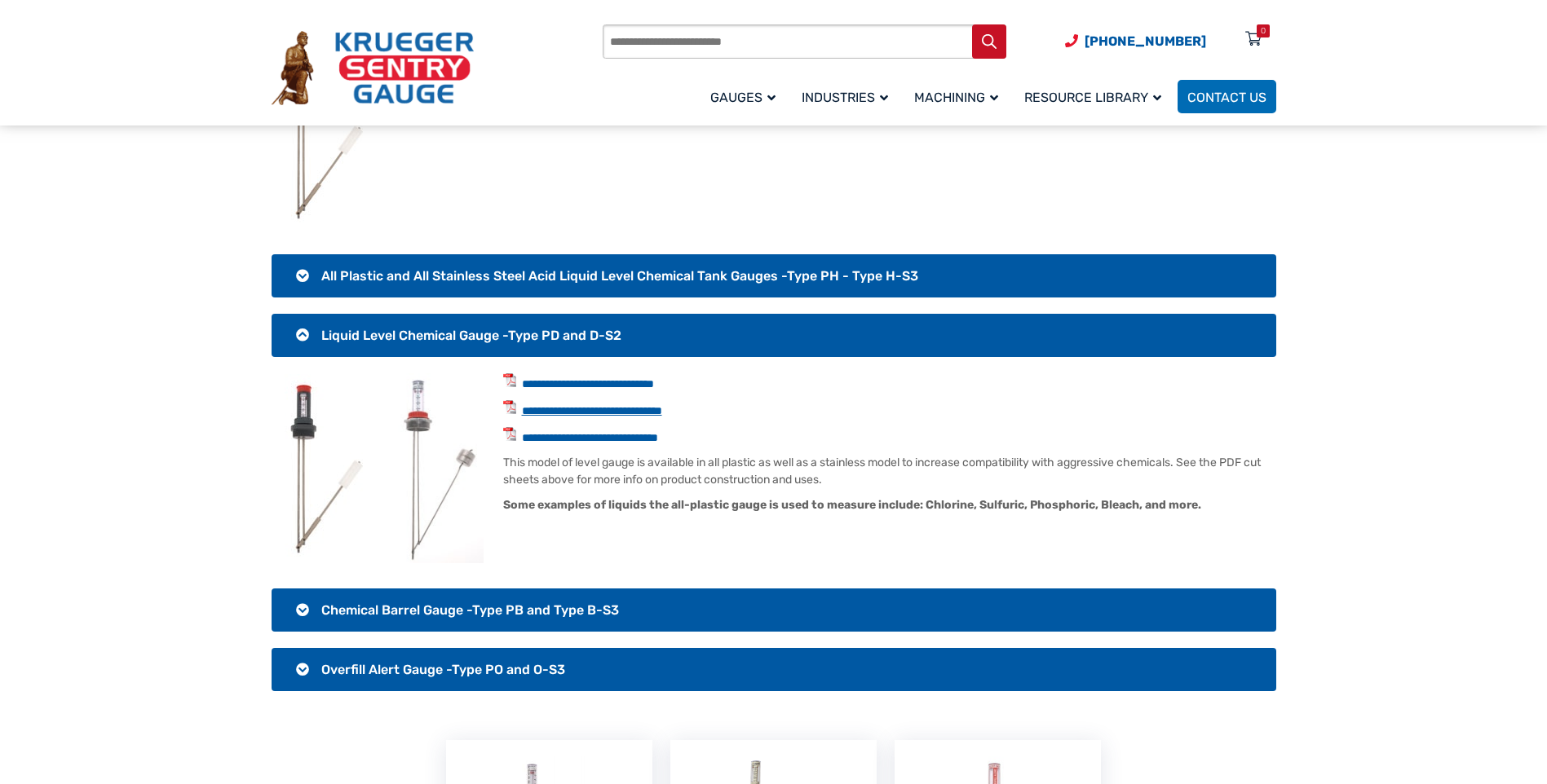
click at [529, 407] on link "**********" at bounding box center [592, 410] width 140 height 11
click at [580, 380] on link "**********" at bounding box center [587, 384] width 132 height 11
click at [288, 269] on h3 "All Plastic and All Stainless Steel Acid Liquid Level Chemical Tank Gauges -Typ…" at bounding box center [774, 275] width 1004 height 43
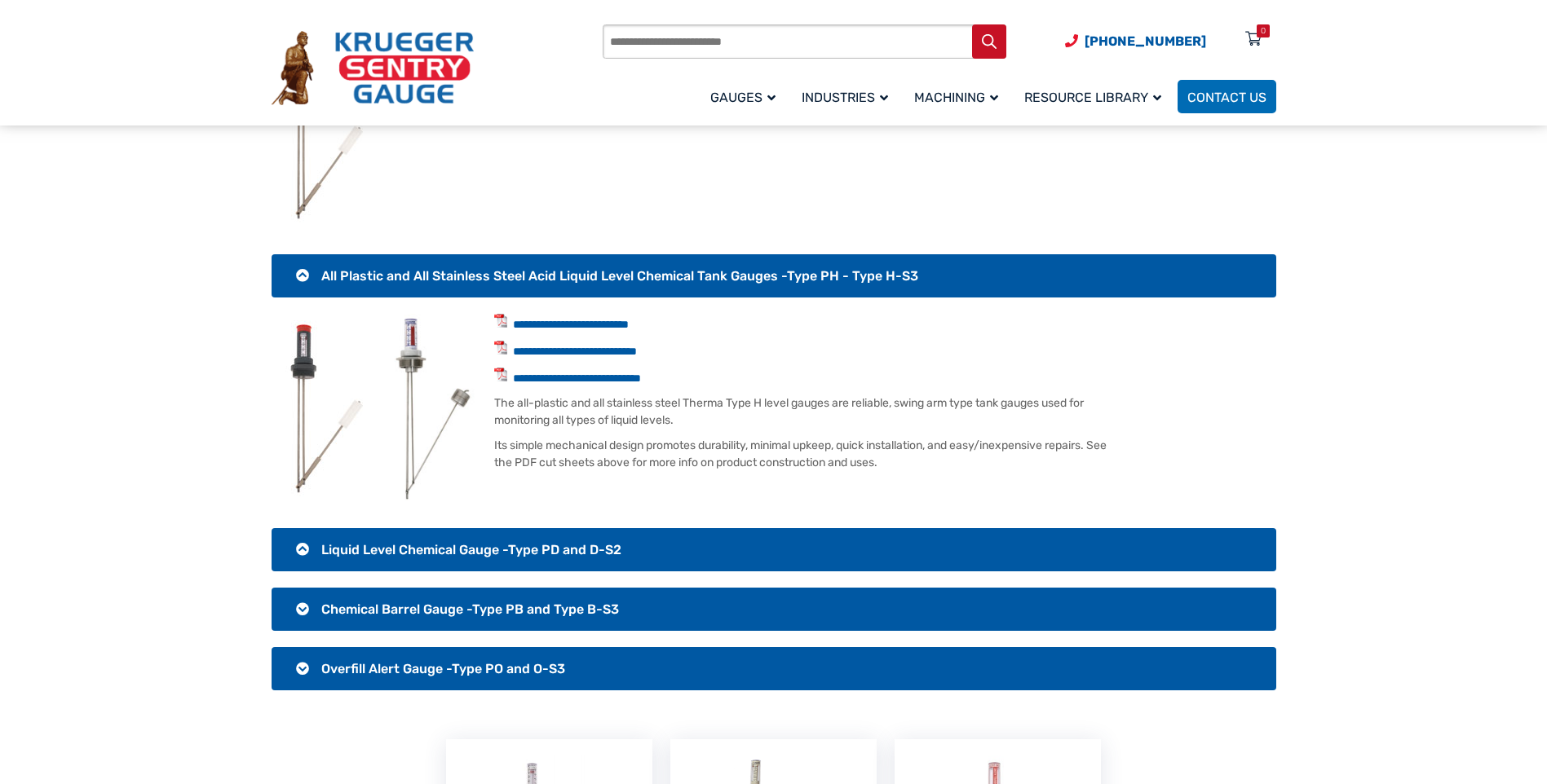
click at [297, 271] on h3 "All Plastic and All Stainless Steel Acid Liquid Level Chemical Tank Gauges -Typ…" at bounding box center [774, 275] width 1004 height 43
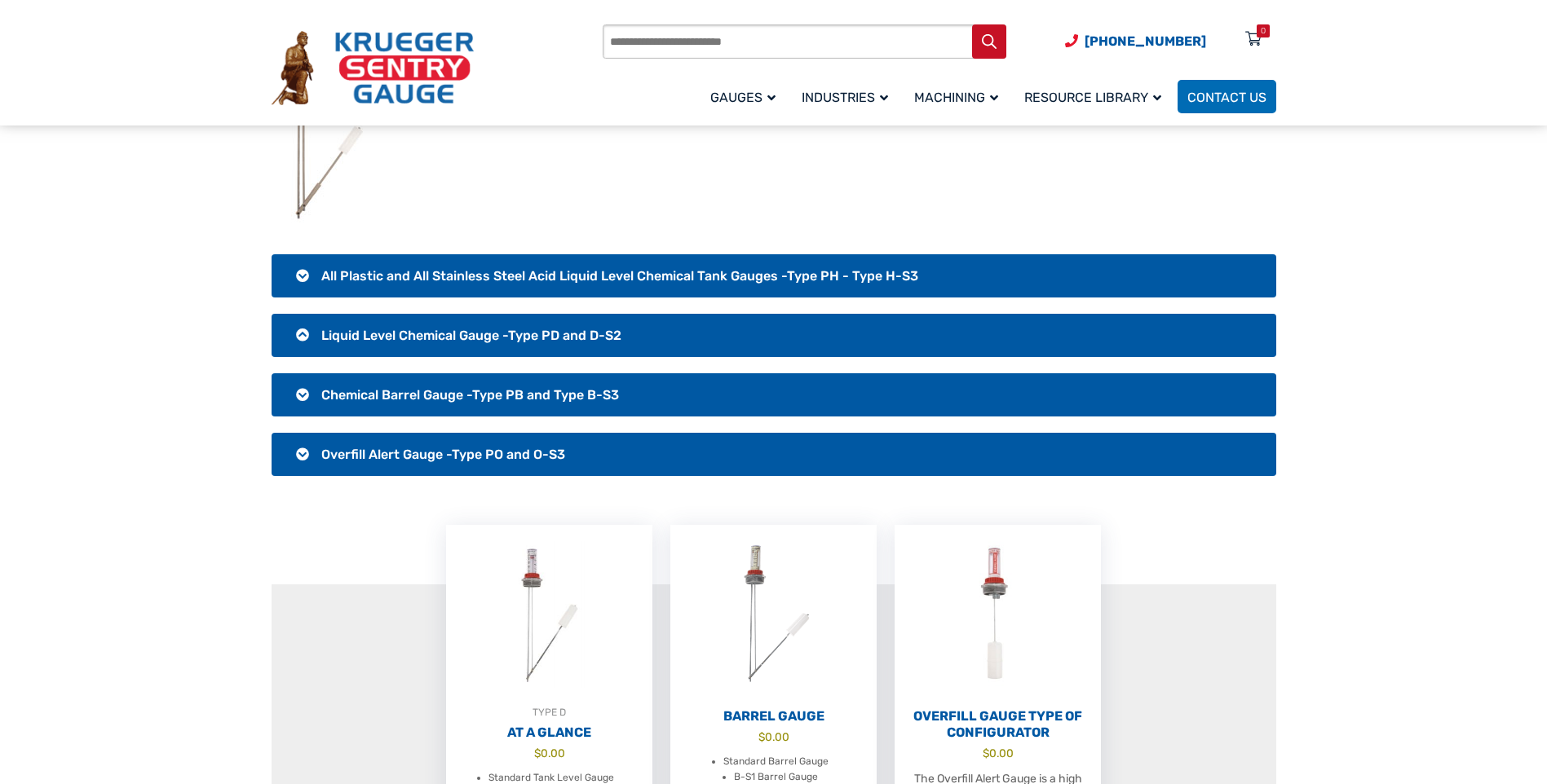
click at [299, 275] on h3 "All Plastic and All Stainless Steel Acid Liquid Level Chemical Tank Gauges -Typ…" at bounding box center [774, 275] width 1004 height 43
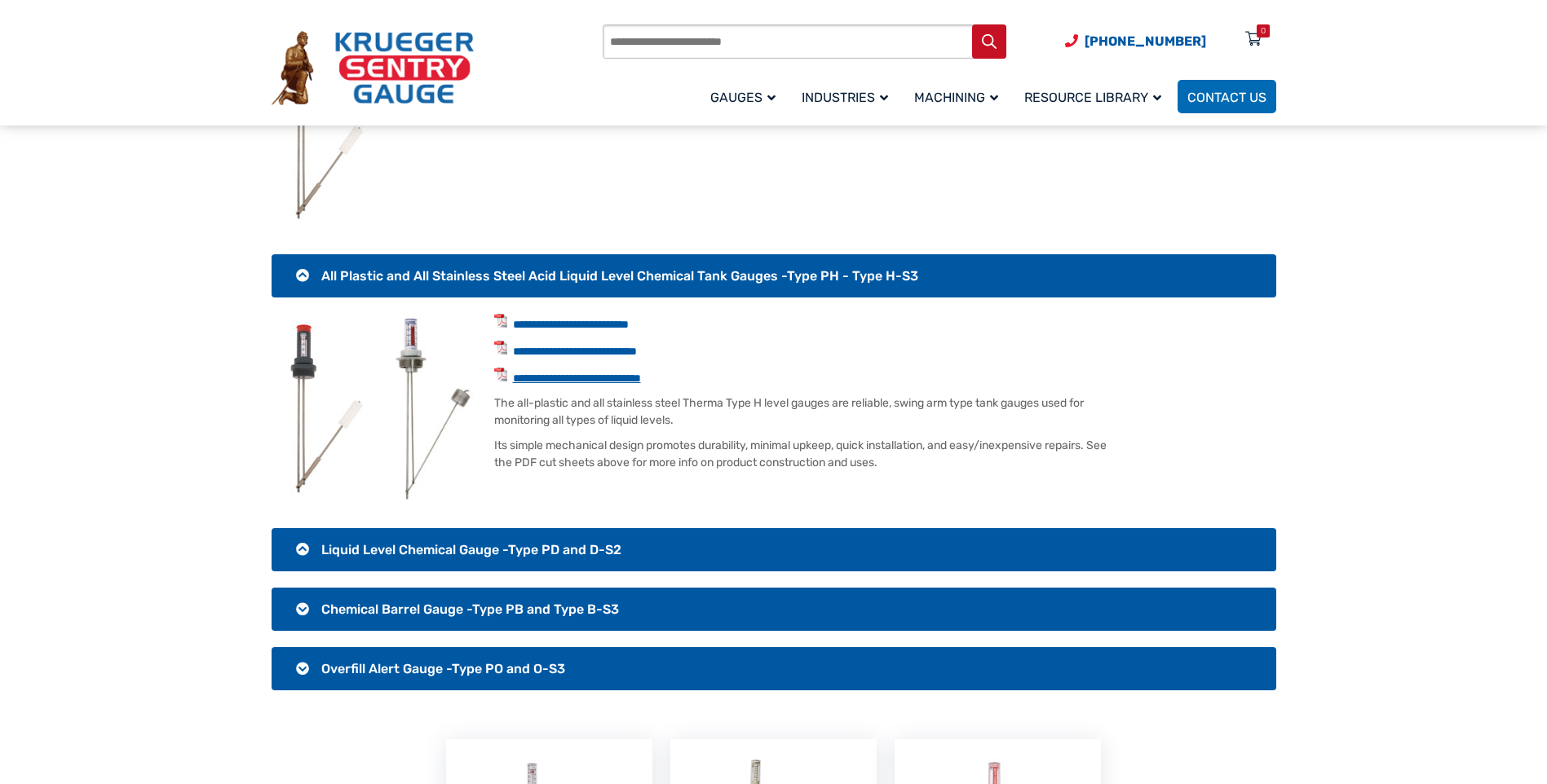
click at [585, 378] on link "**********" at bounding box center [577, 378] width 128 height 11
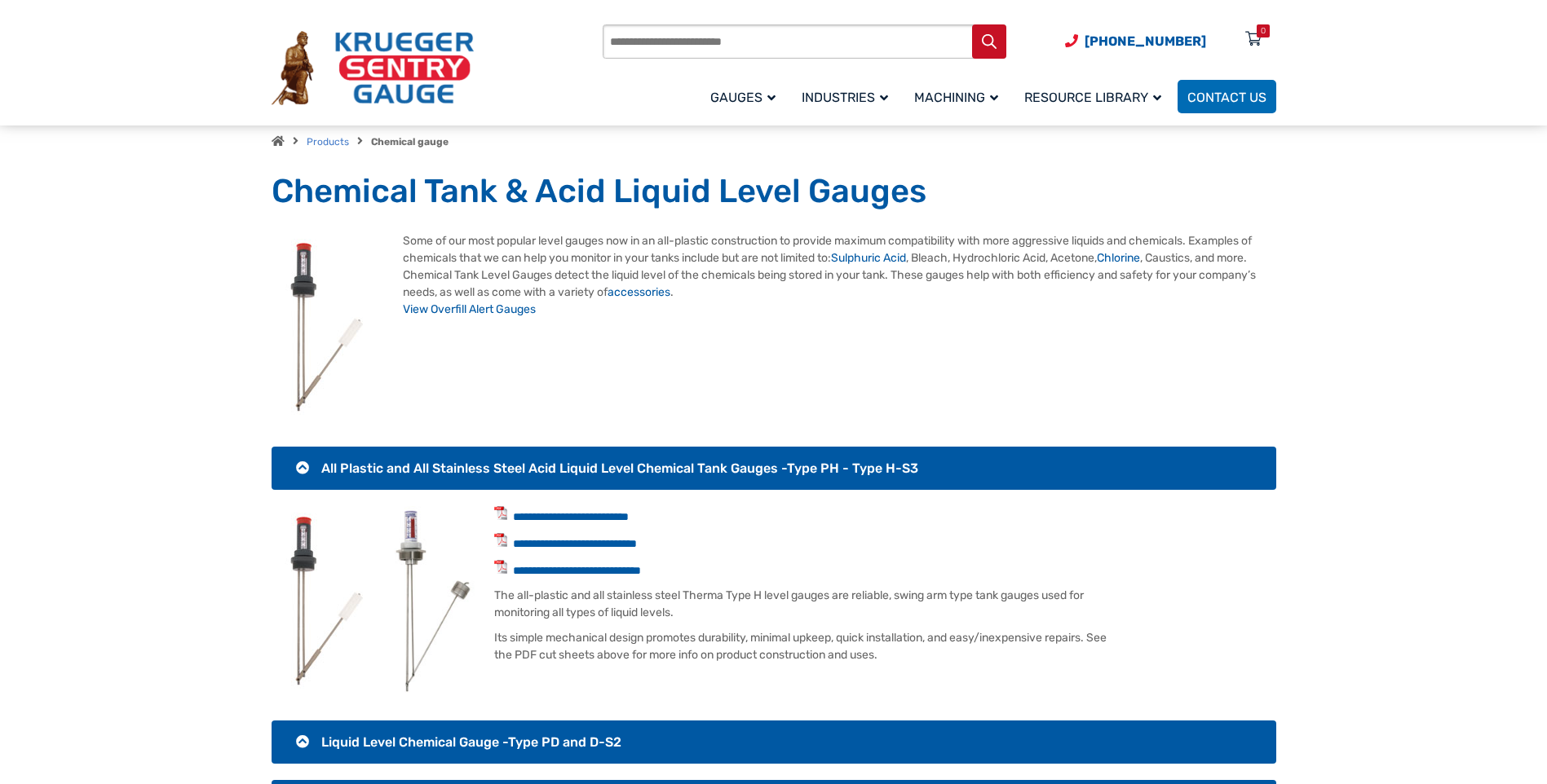
scroll to position [81, 0]
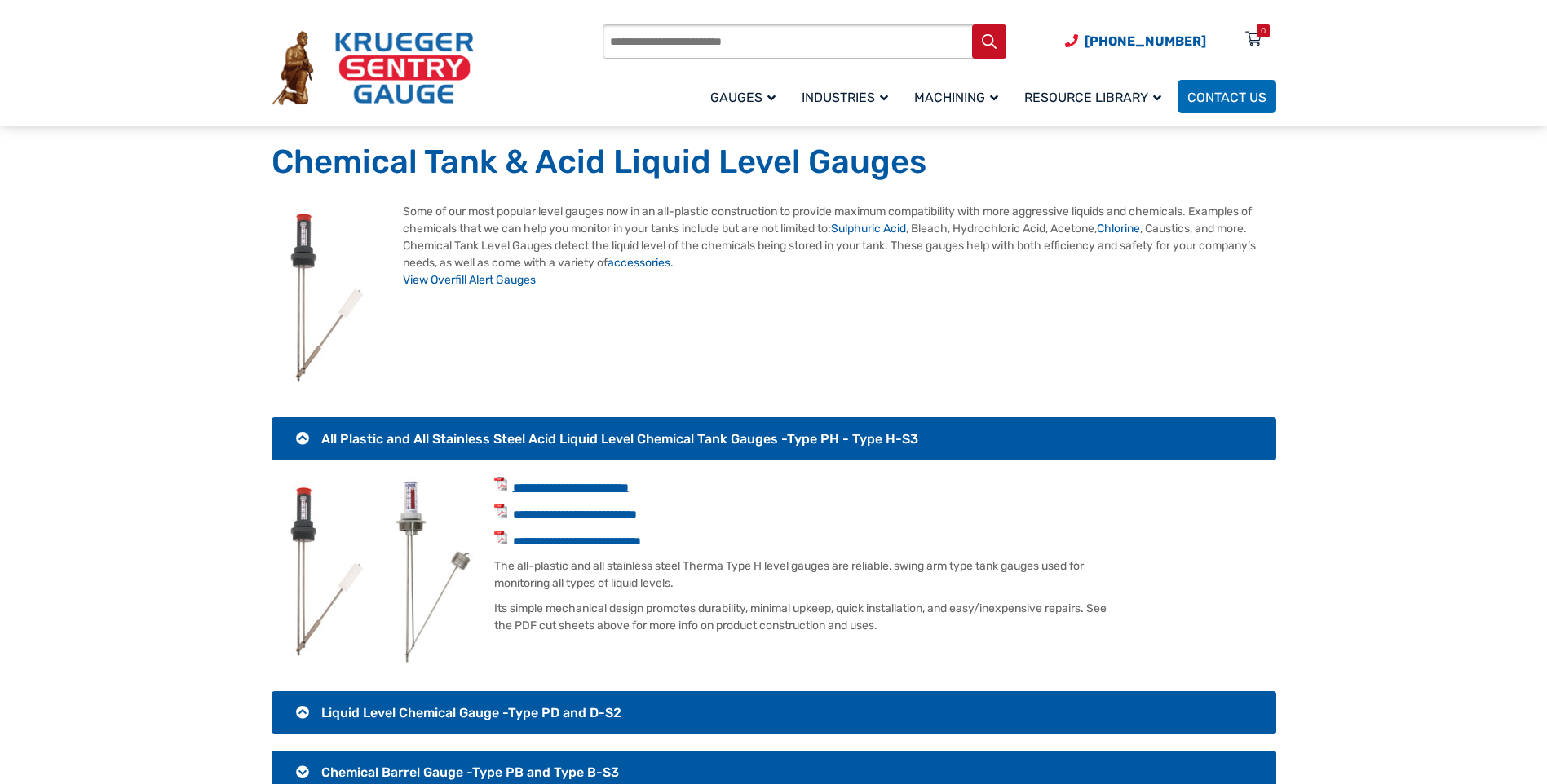
click at [566, 491] on link "**********" at bounding box center [571, 487] width 116 height 11
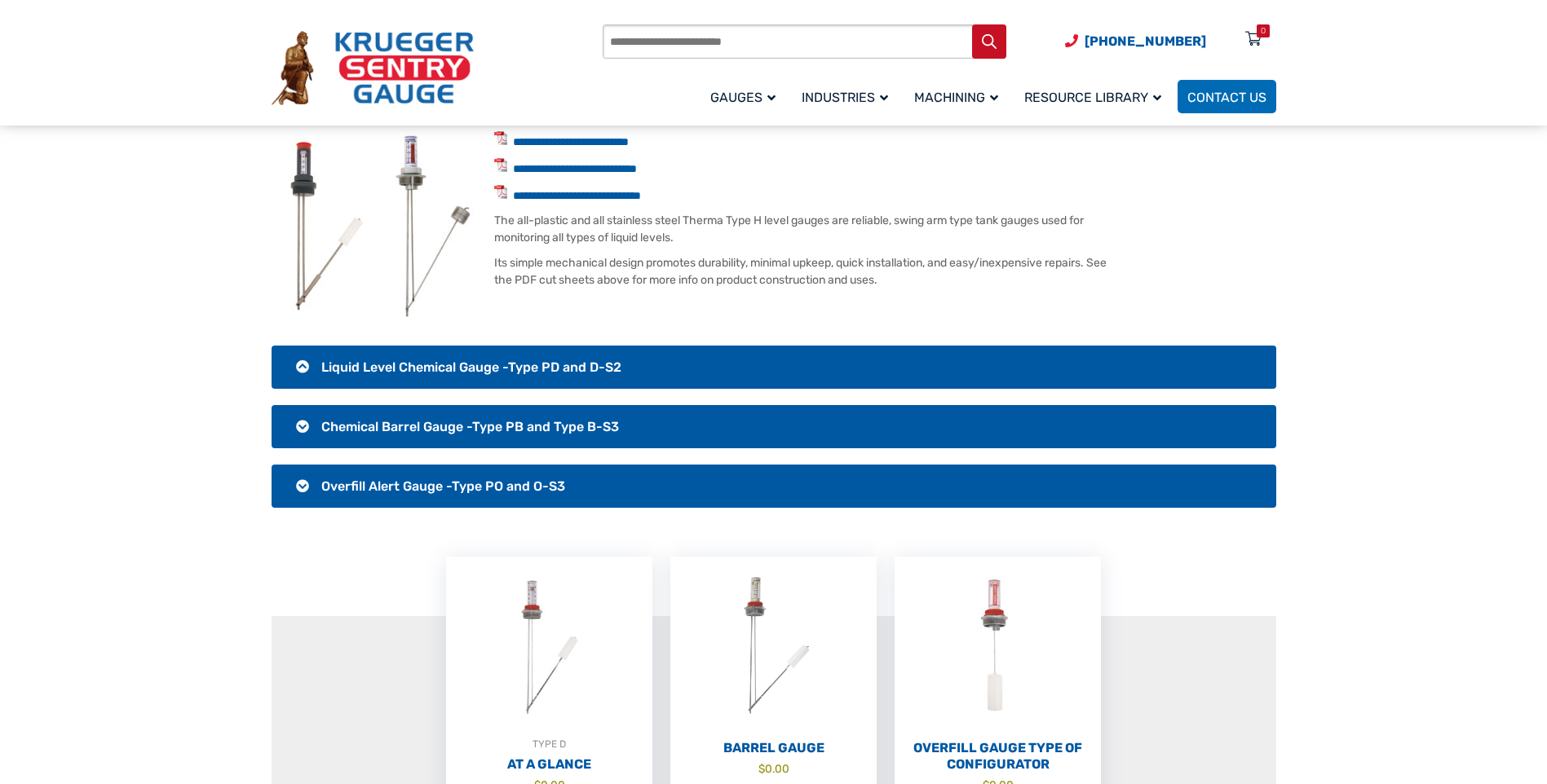
scroll to position [407, 0]
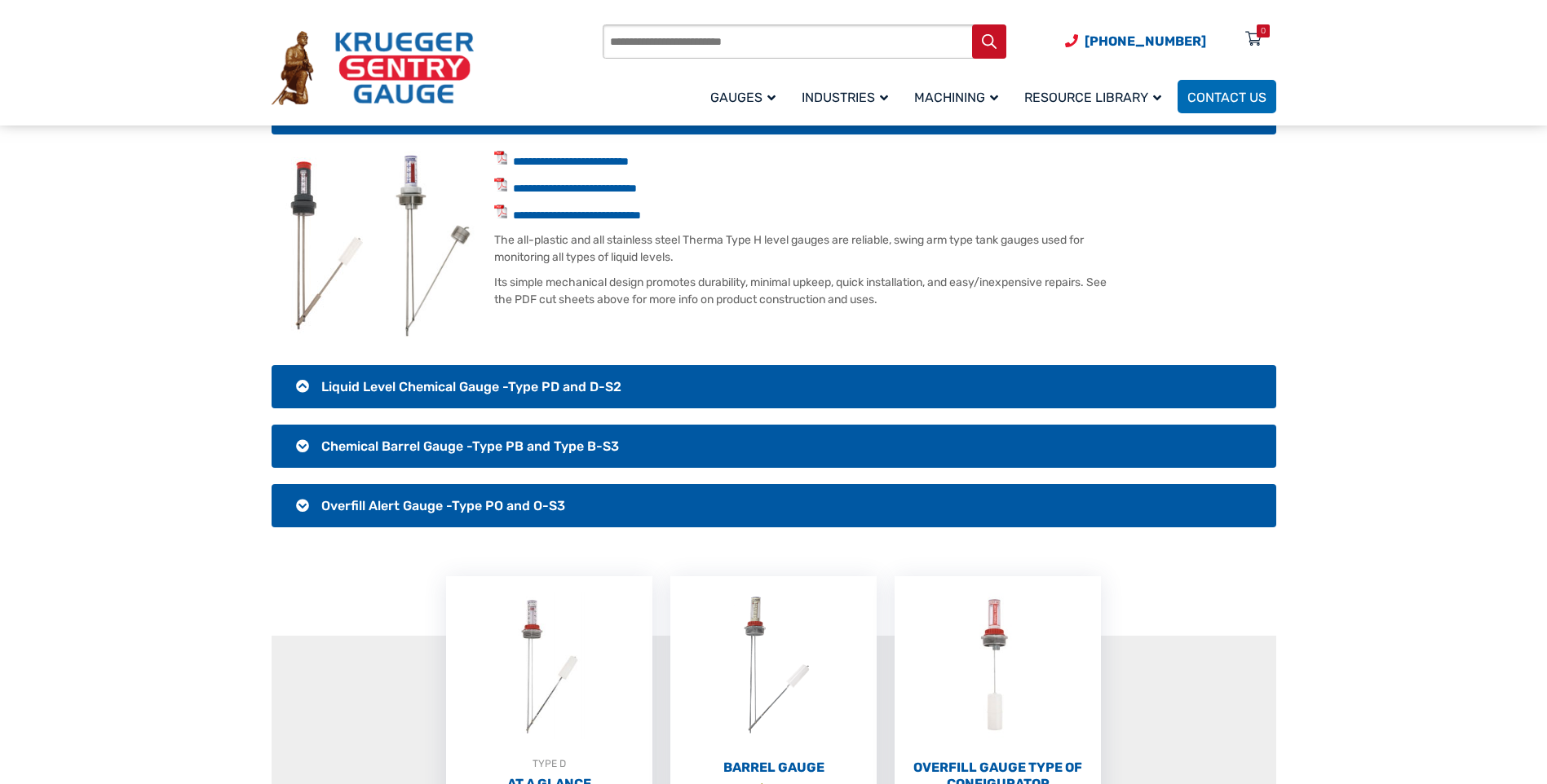
drag, startPoint x: 314, startPoint y: 504, endPoint x: 313, endPoint y: 495, distance: 9.1
click at [314, 504] on h3 "Overfill Alert Gauge -Type PO and O-S3" at bounding box center [774, 505] width 1004 height 43
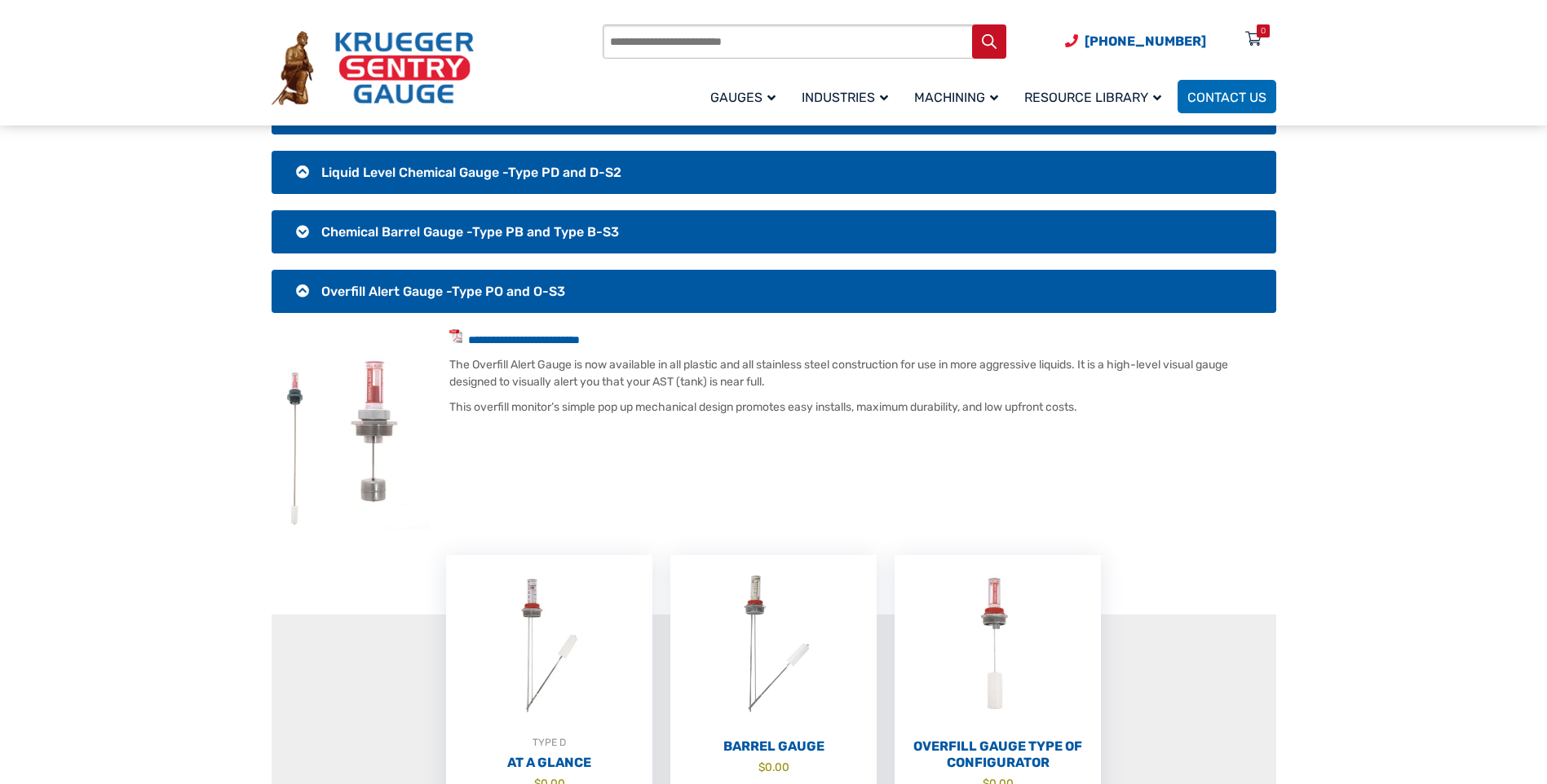
click at [302, 284] on h3 "Overfill Alert Gauge -Type PO and O-S3" at bounding box center [774, 291] width 1004 height 43
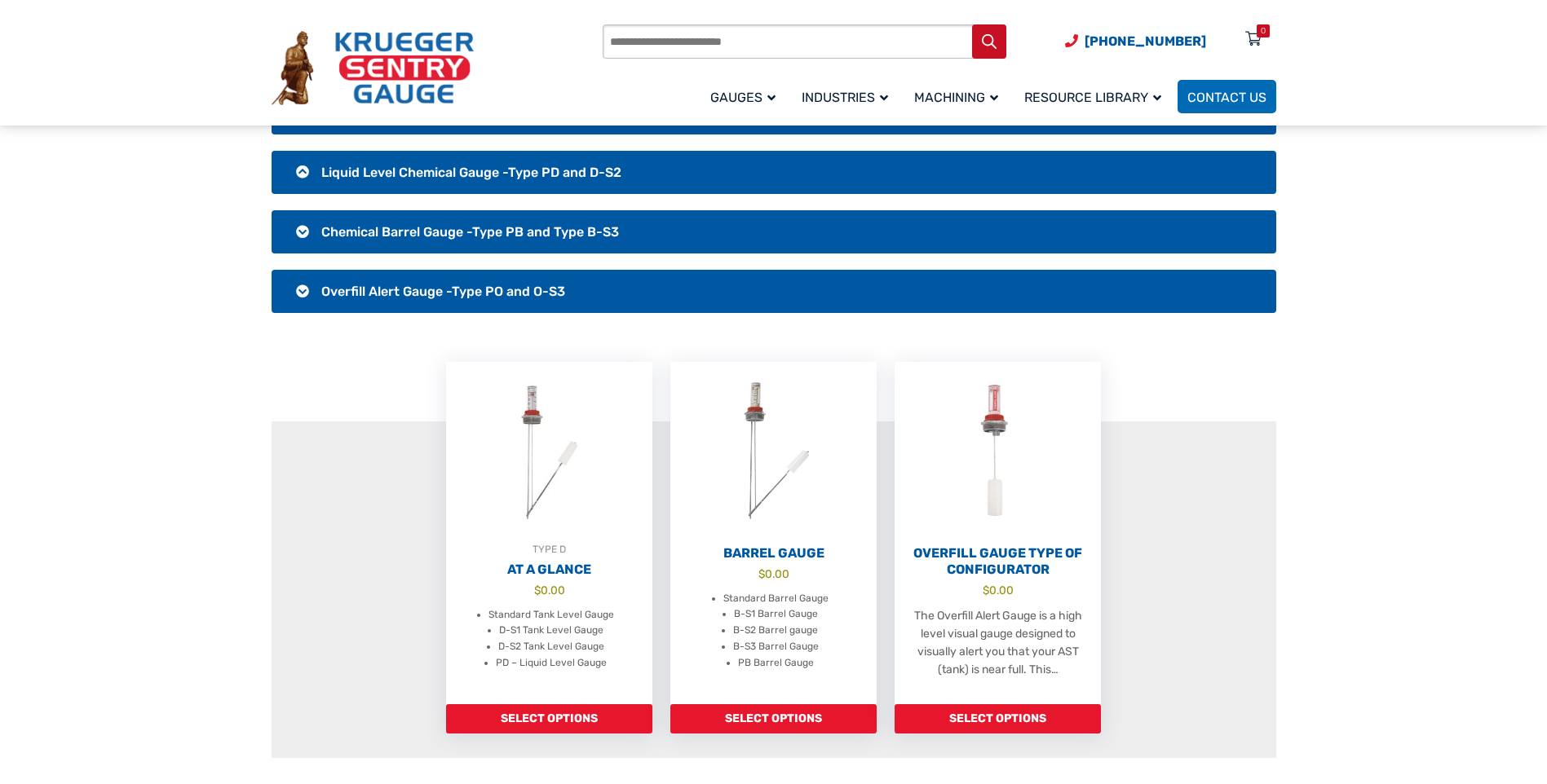
click at [298, 227] on h3 "Chemical Barrel Gauge -Type PB and Type B-S3" at bounding box center [774, 231] width 1004 height 43
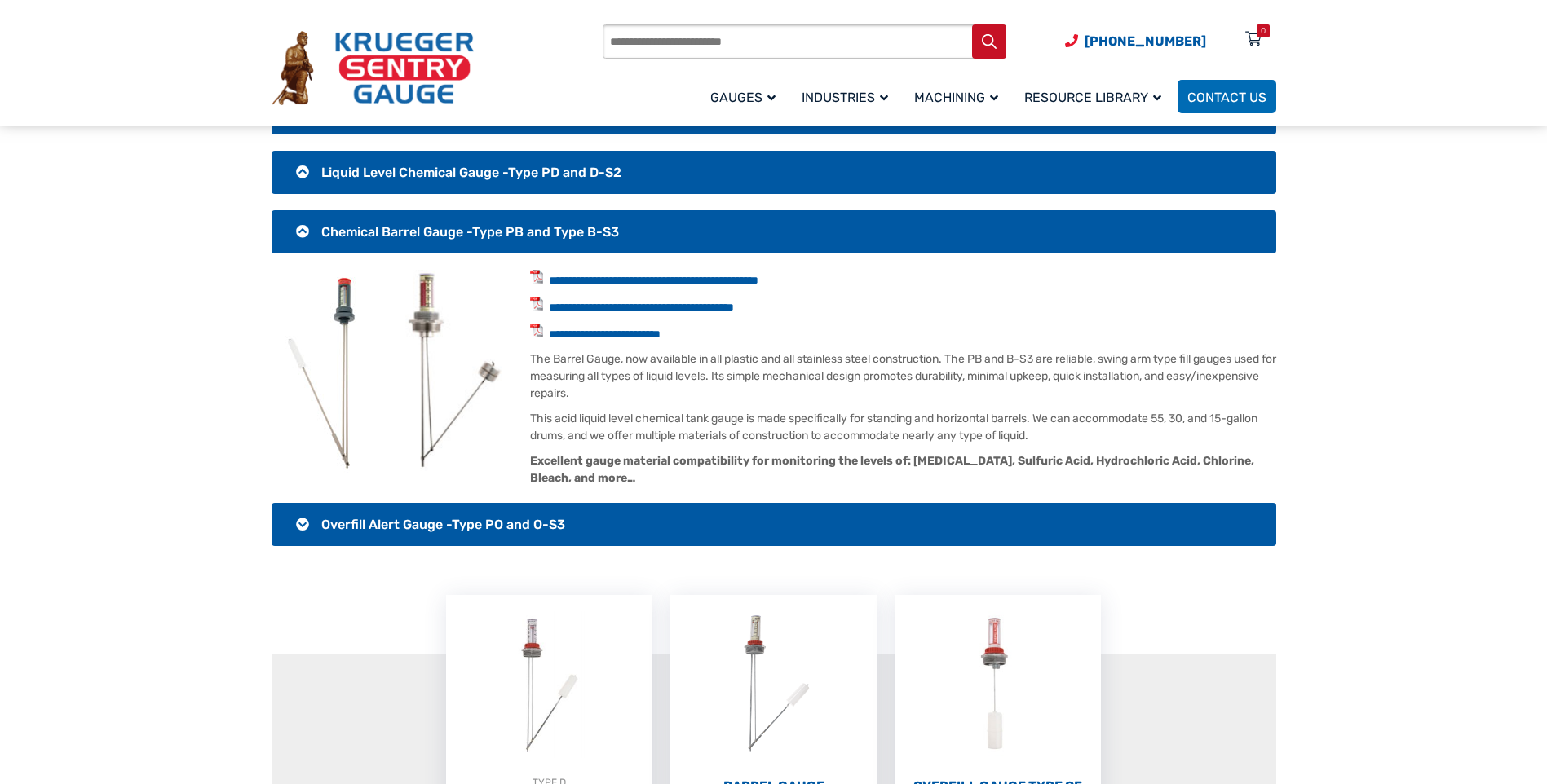
click at [298, 227] on h3 "Chemical Barrel Gauge -Type PB and Type B-S3" at bounding box center [774, 231] width 1004 height 43
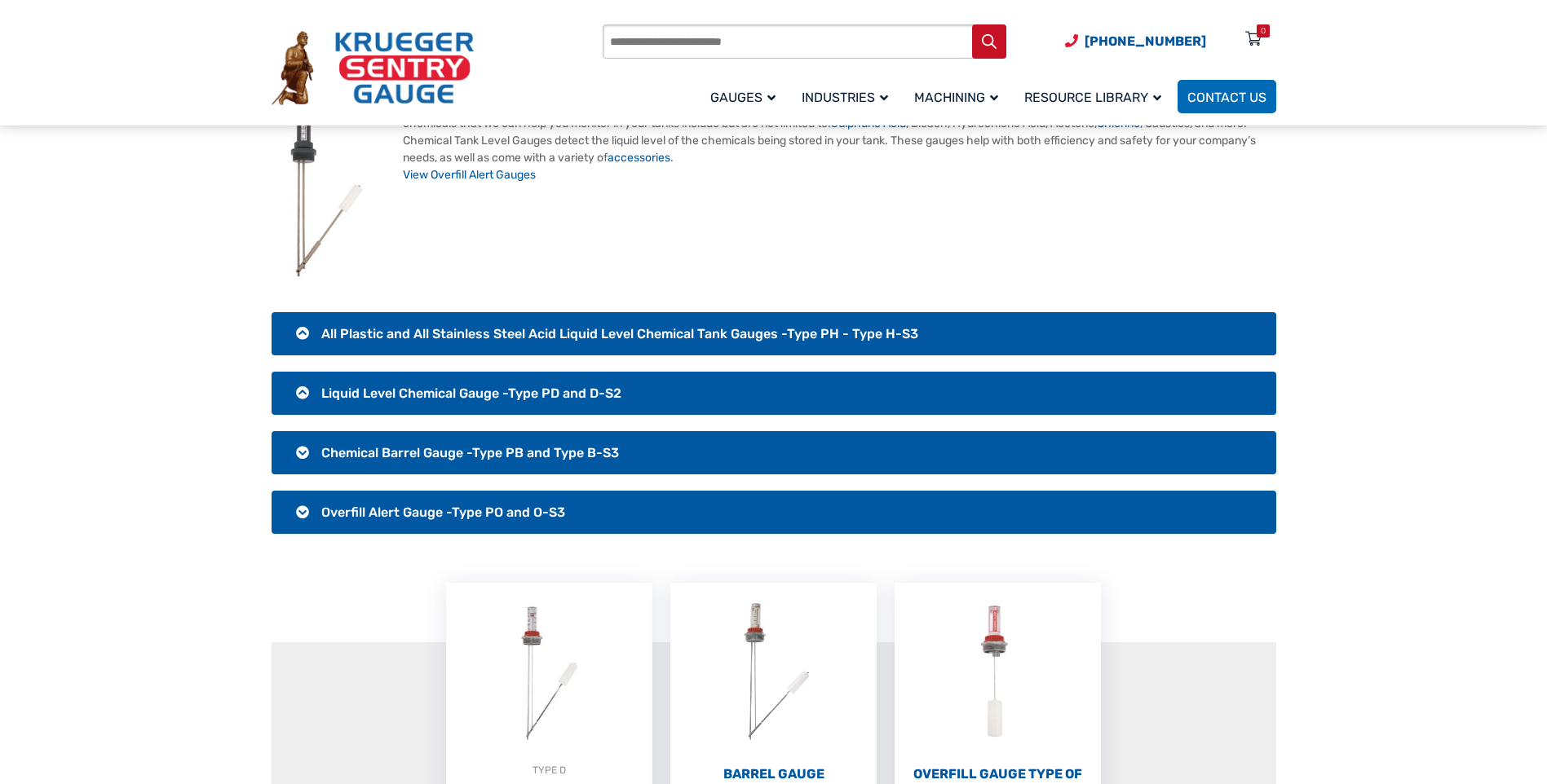
scroll to position [0, 0]
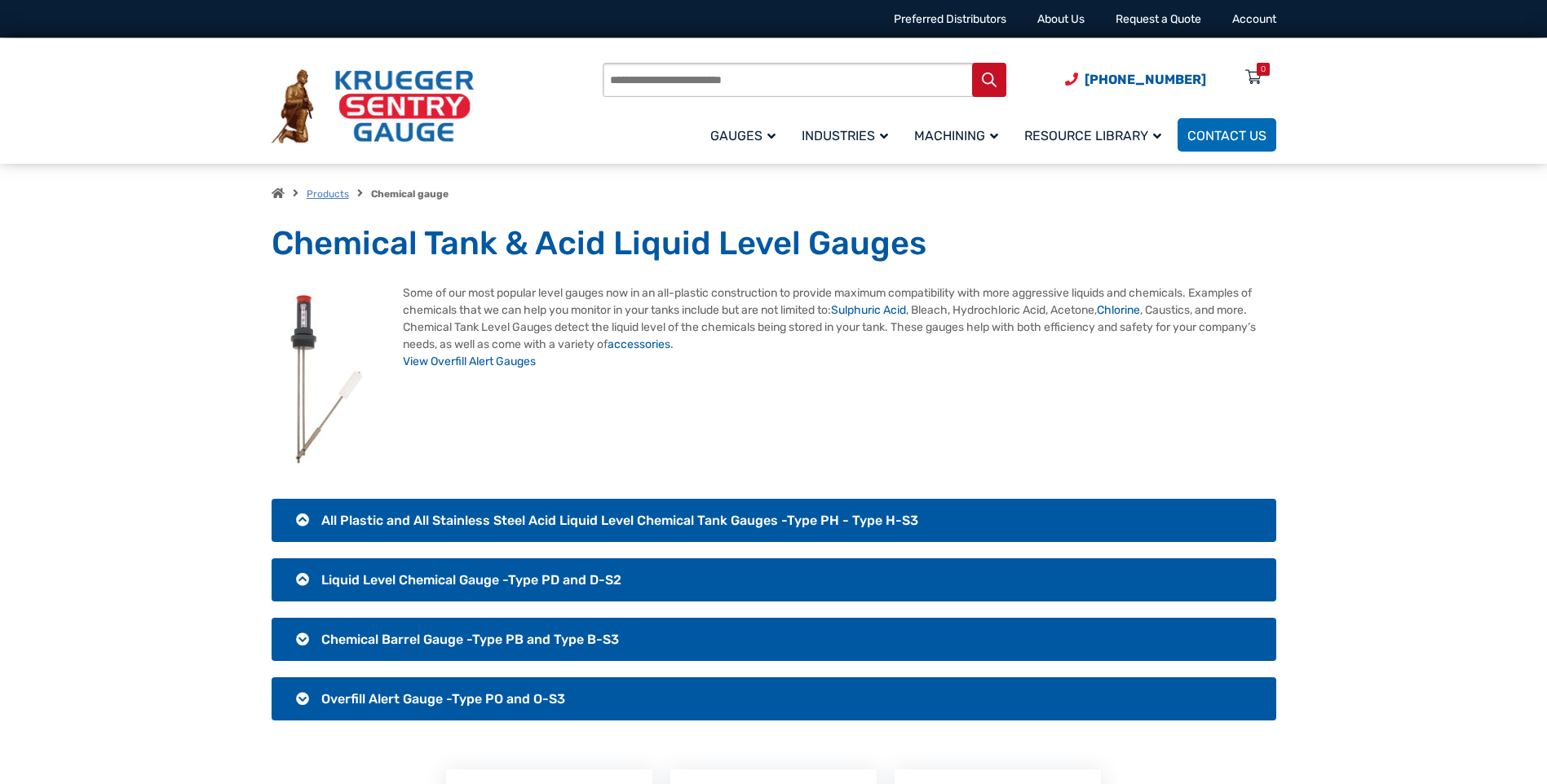
click at [329, 191] on link "Products" at bounding box center [328, 194] width 42 height 11
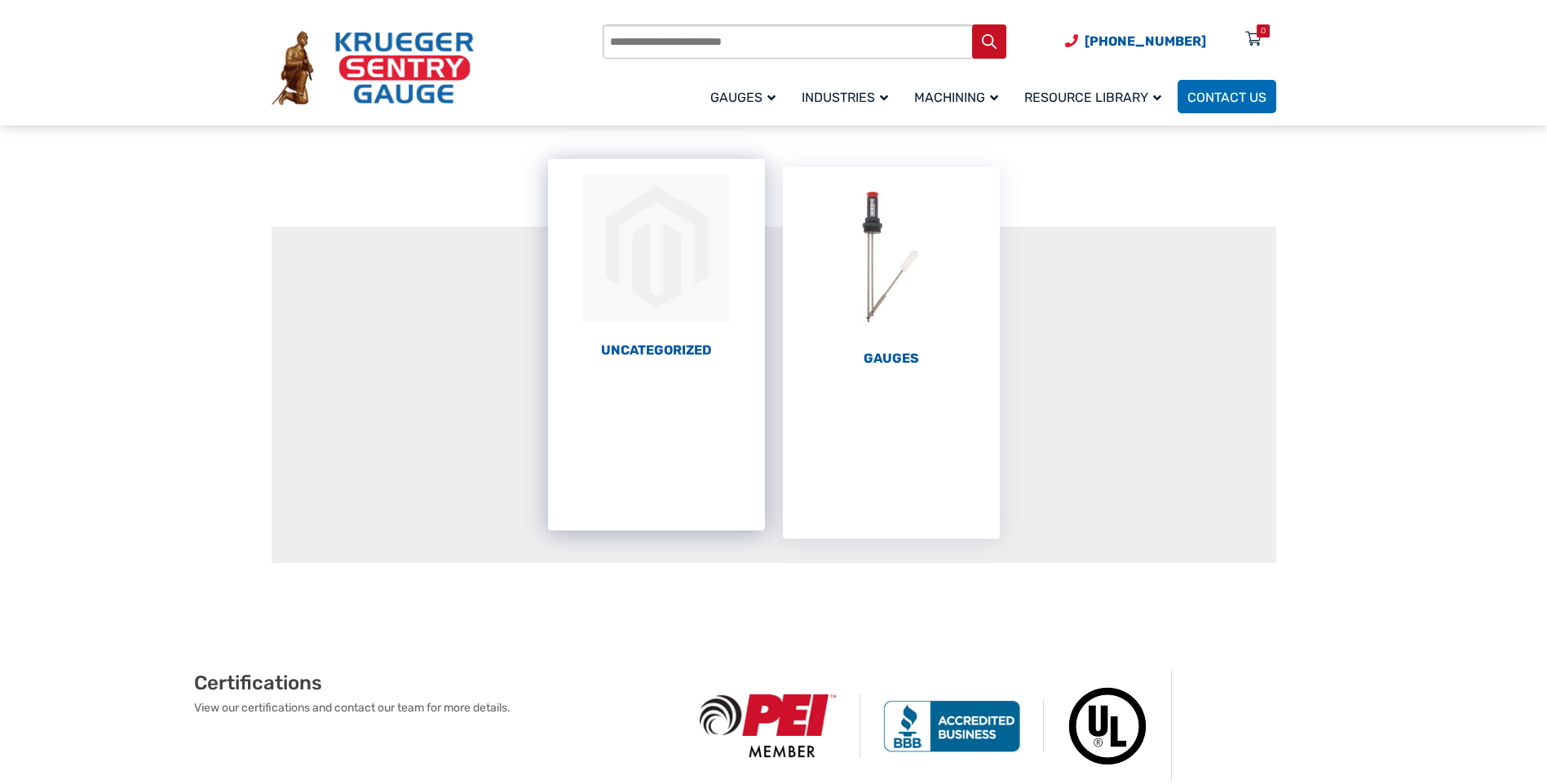
scroll to position [163, 0]
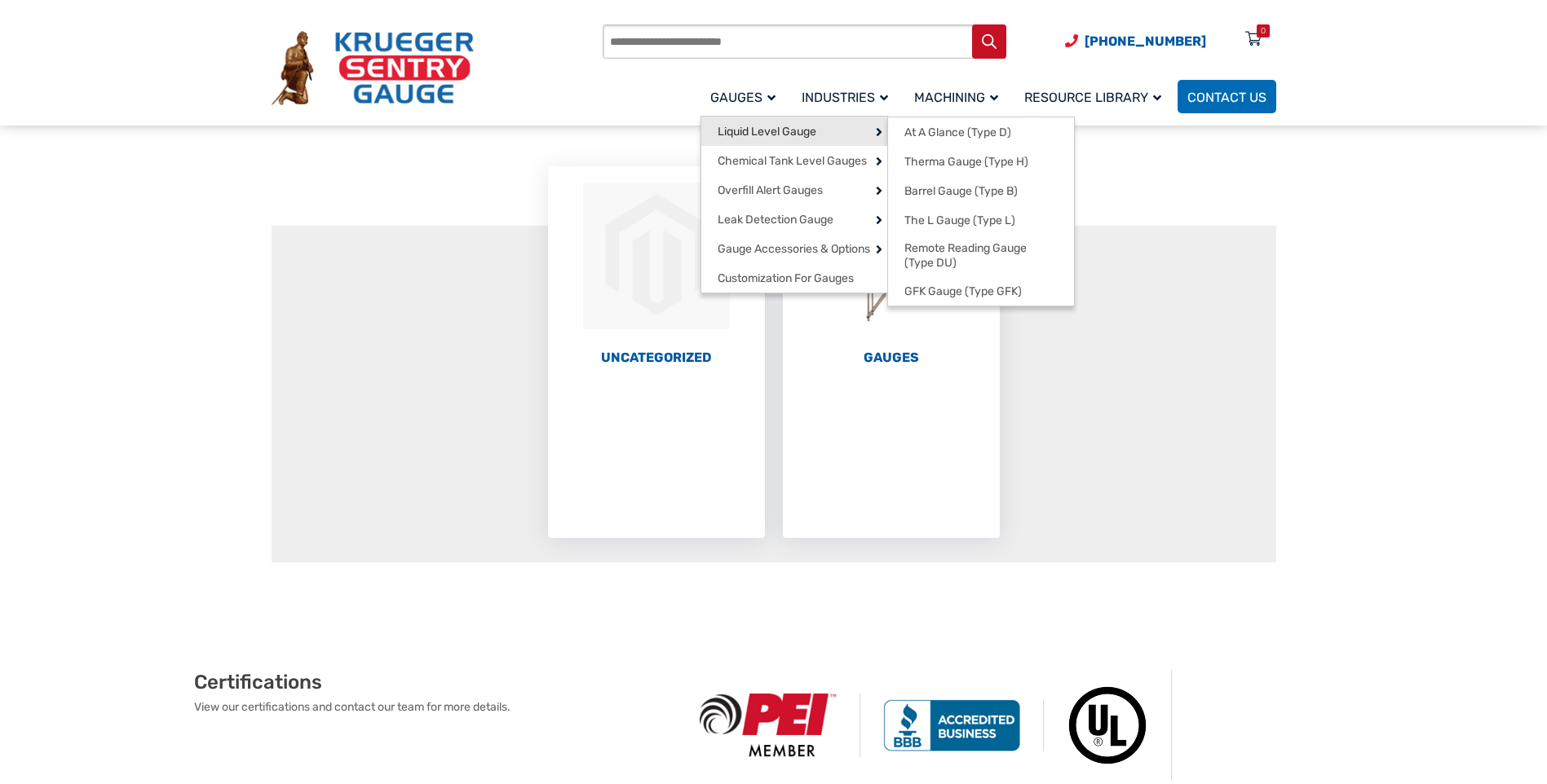
click at [761, 131] on span "Liquid Level Gauge" at bounding box center [767, 131] width 99 height 15
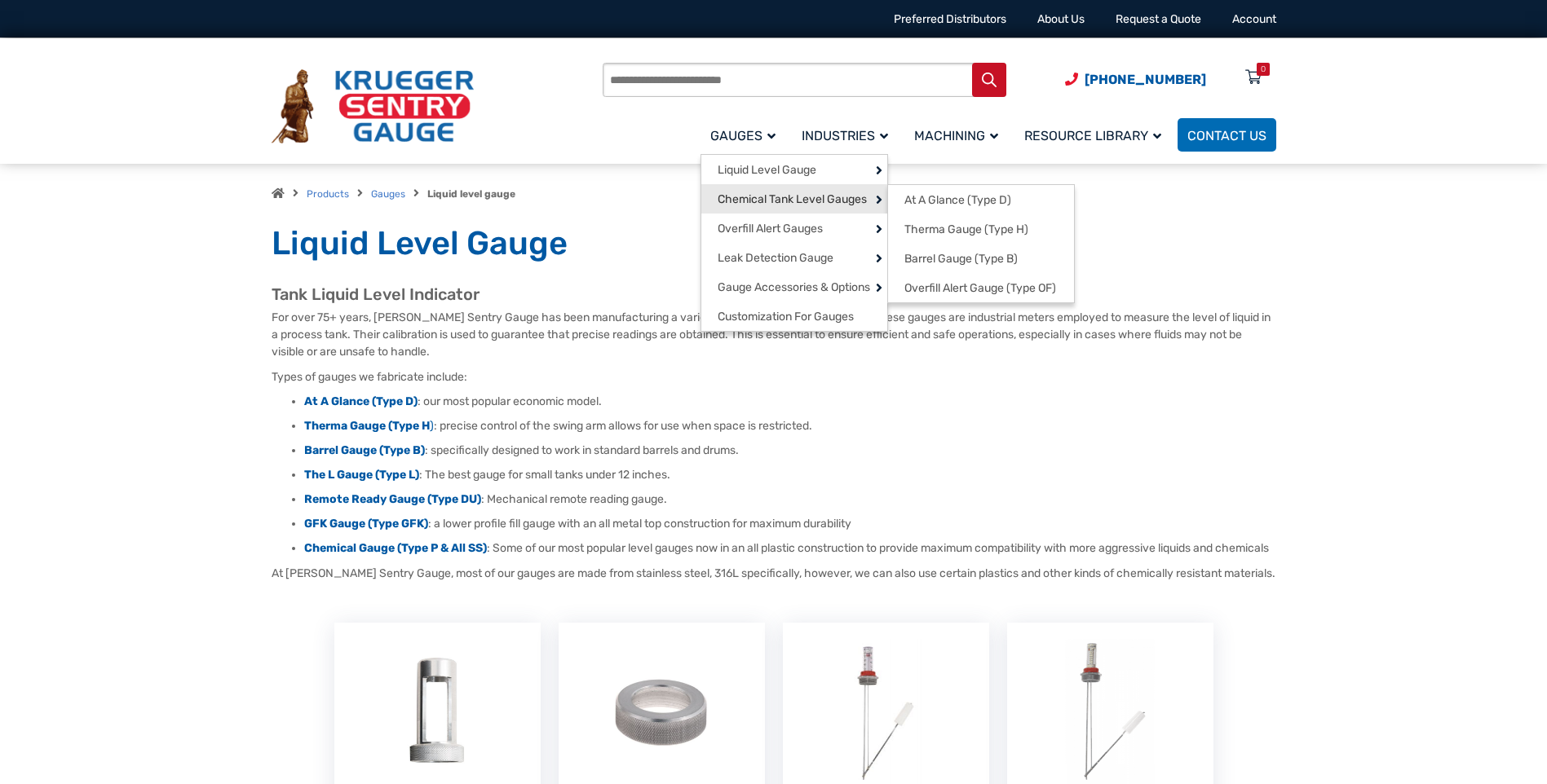
click at [784, 191] on link "Chemical Tank Level Gauges" at bounding box center [794, 198] width 186 height 29
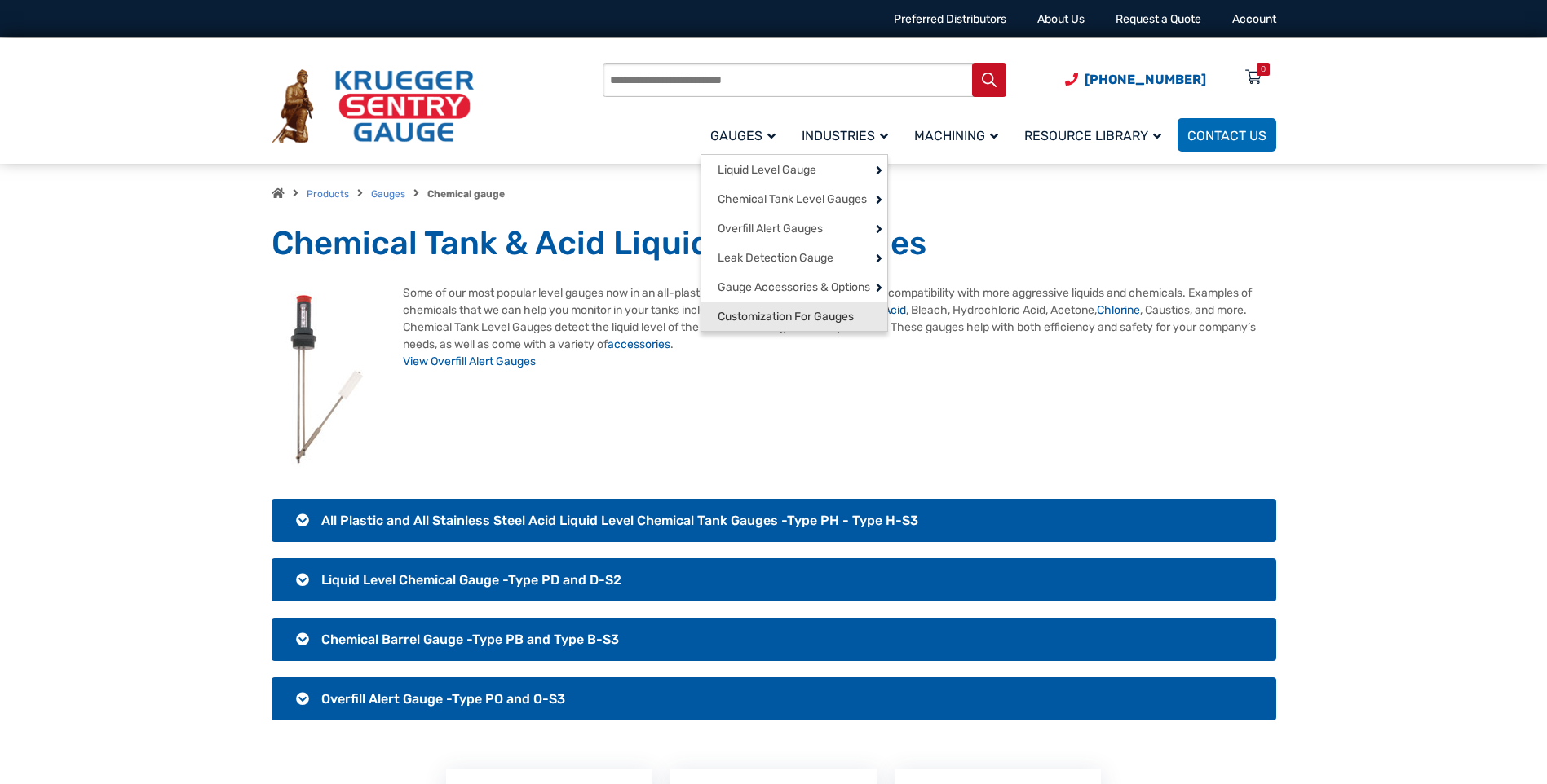
click at [791, 324] on span "Customization For Gauges" at bounding box center [785, 317] width 136 height 15
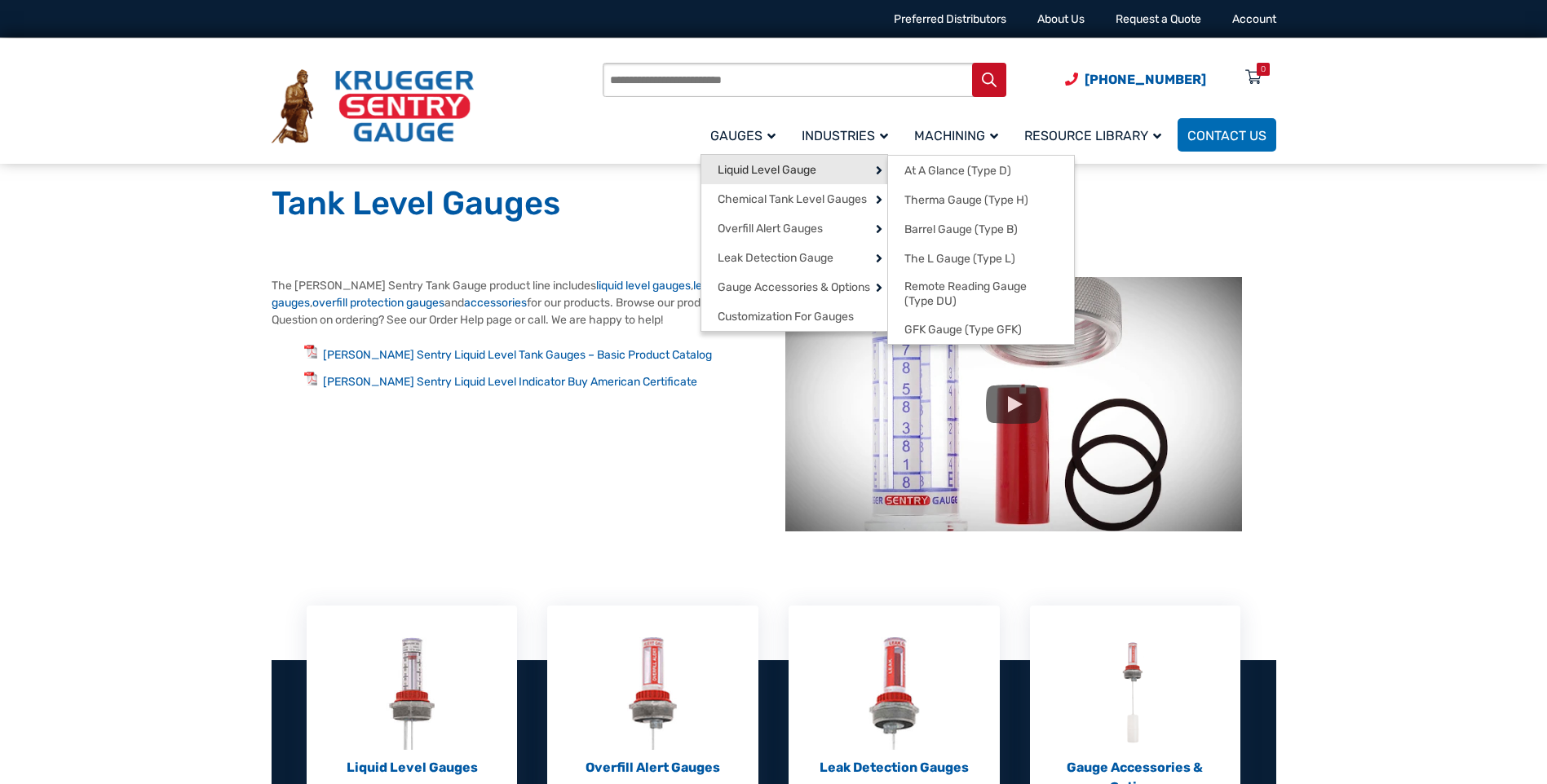
click at [755, 165] on span "Liquid Level Gauge" at bounding box center [767, 170] width 99 height 15
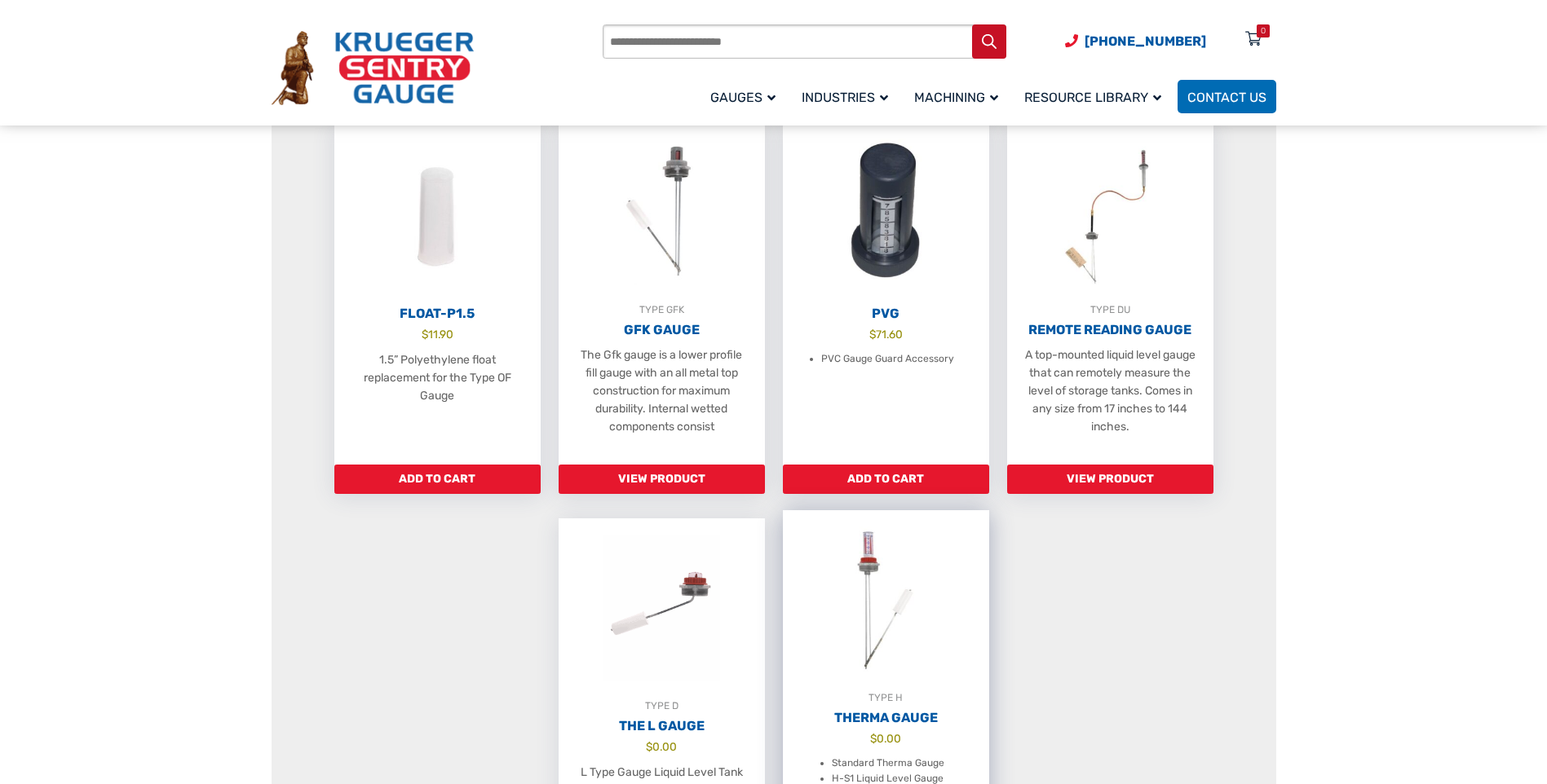
scroll to position [815, 0]
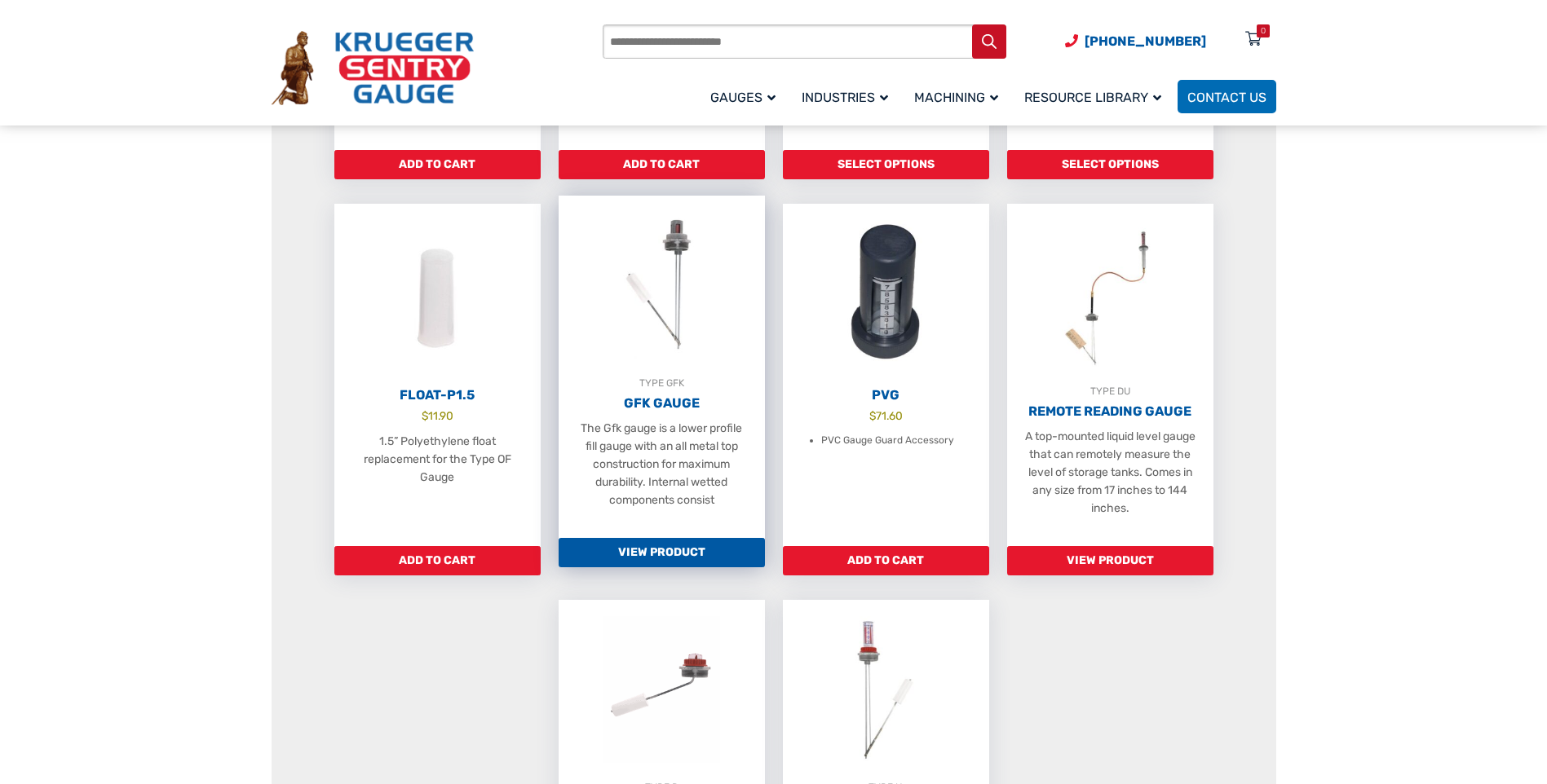
click at [657, 392] on div "TYPE GFK" at bounding box center [661, 383] width 206 height 17
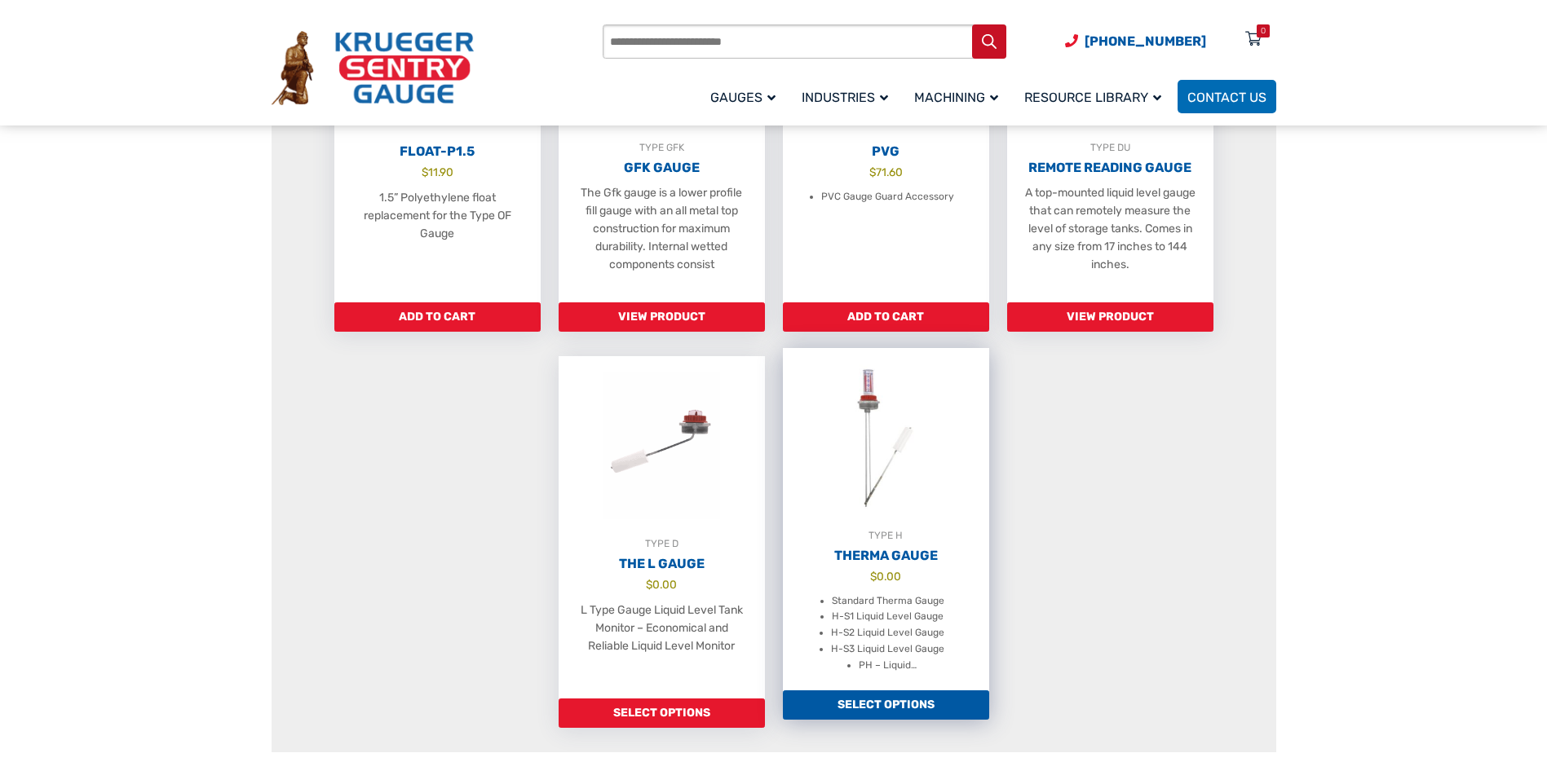
scroll to position [1059, 0]
click at [897, 559] on link "TYPE H Therma Gauge $ 0.00 Standard Therma Gauge H-S1 Liquid Level Gauge H-S2 L…" at bounding box center [885, 518] width 206 height 343
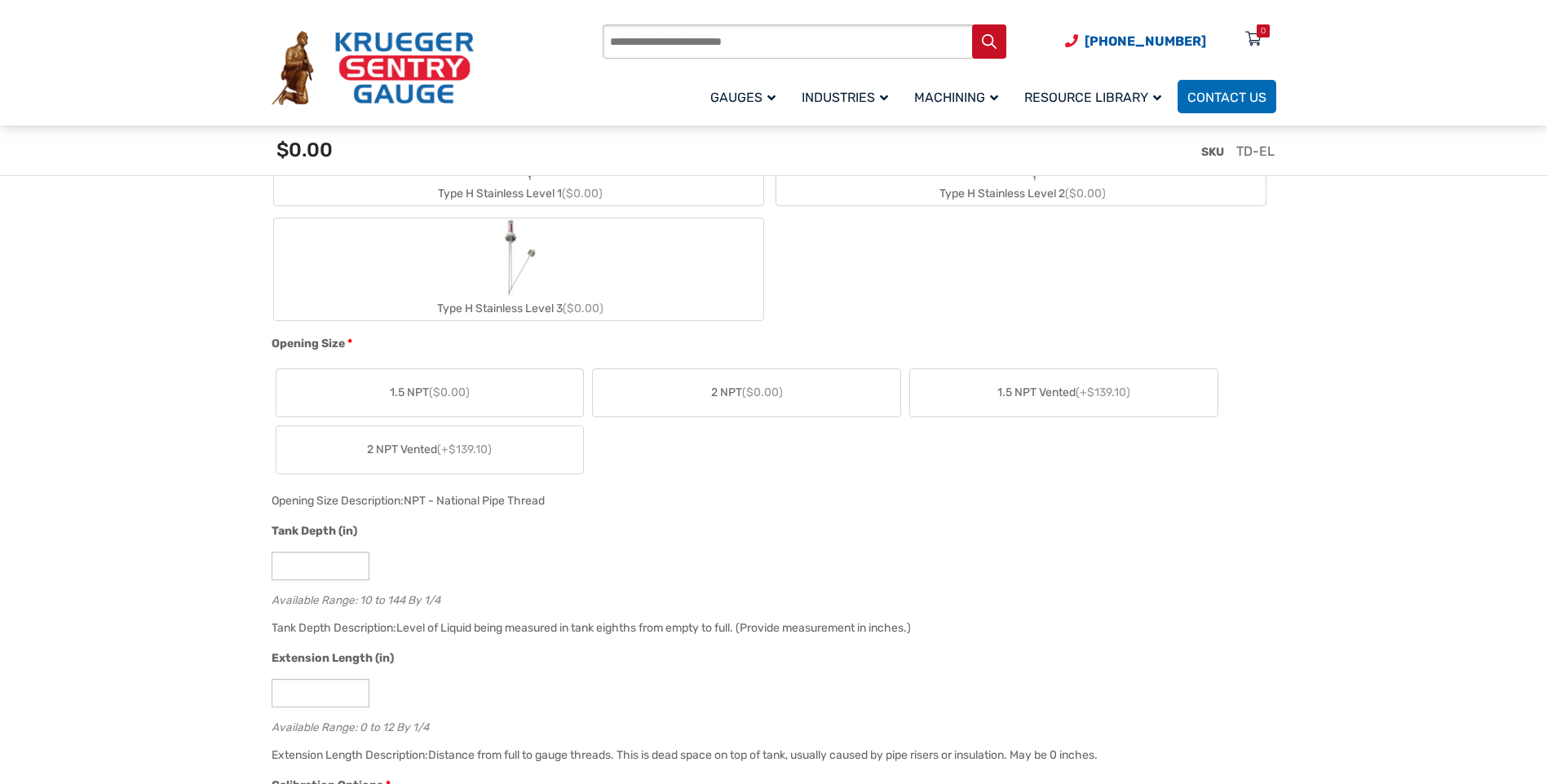
scroll to position [978, 0]
